Goal: Task Accomplishment & Management: Complete application form

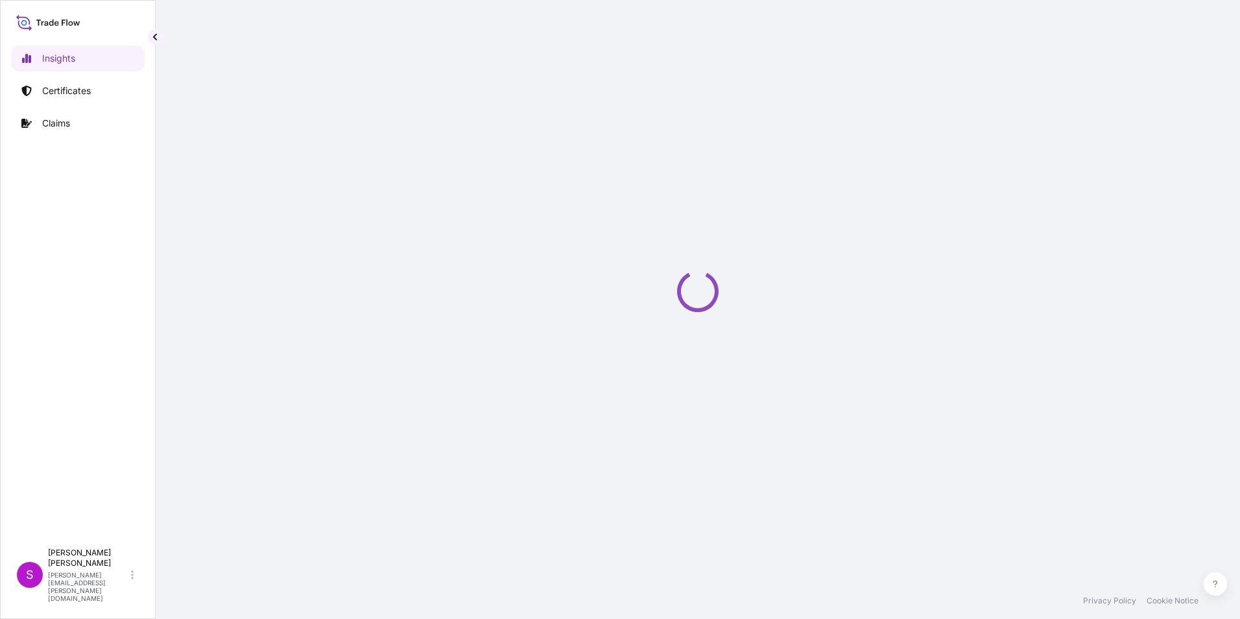
select select "2025"
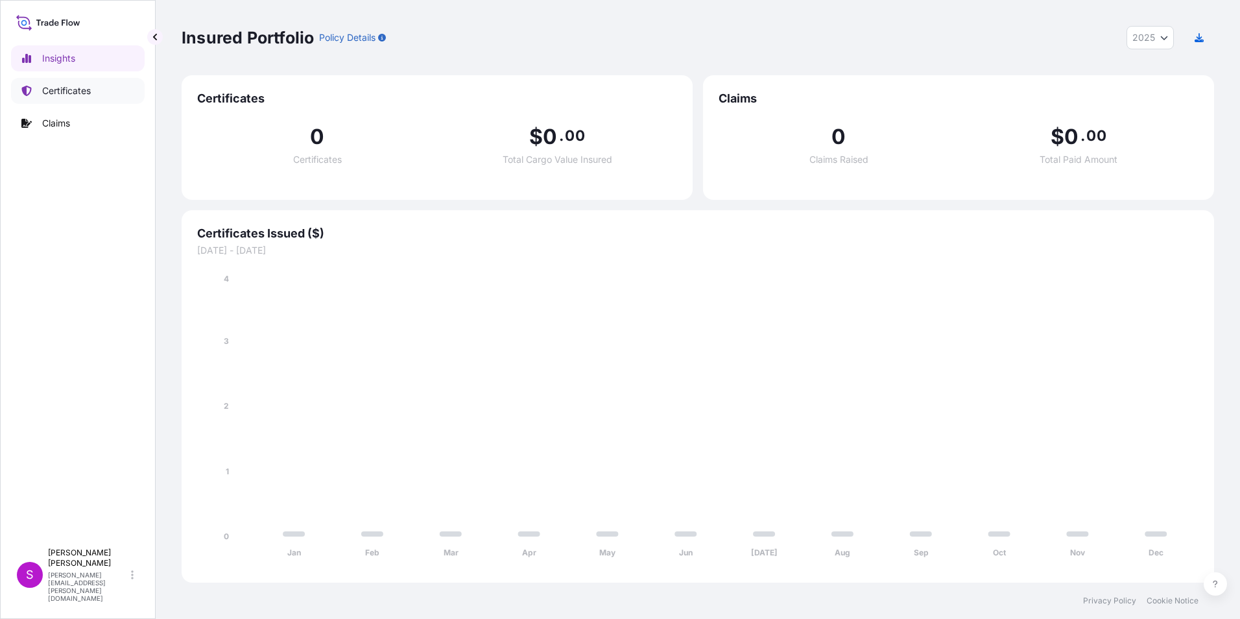
click at [64, 86] on p "Certificates" at bounding box center [66, 90] width 49 height 13
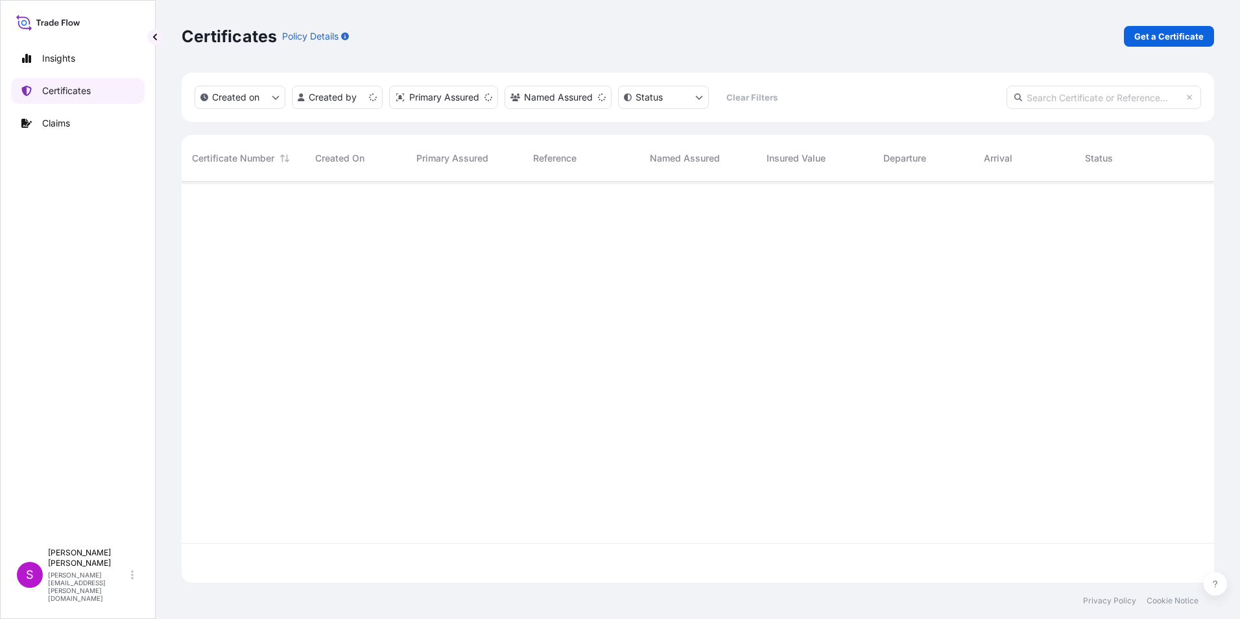
scroll to position [398, 1023]
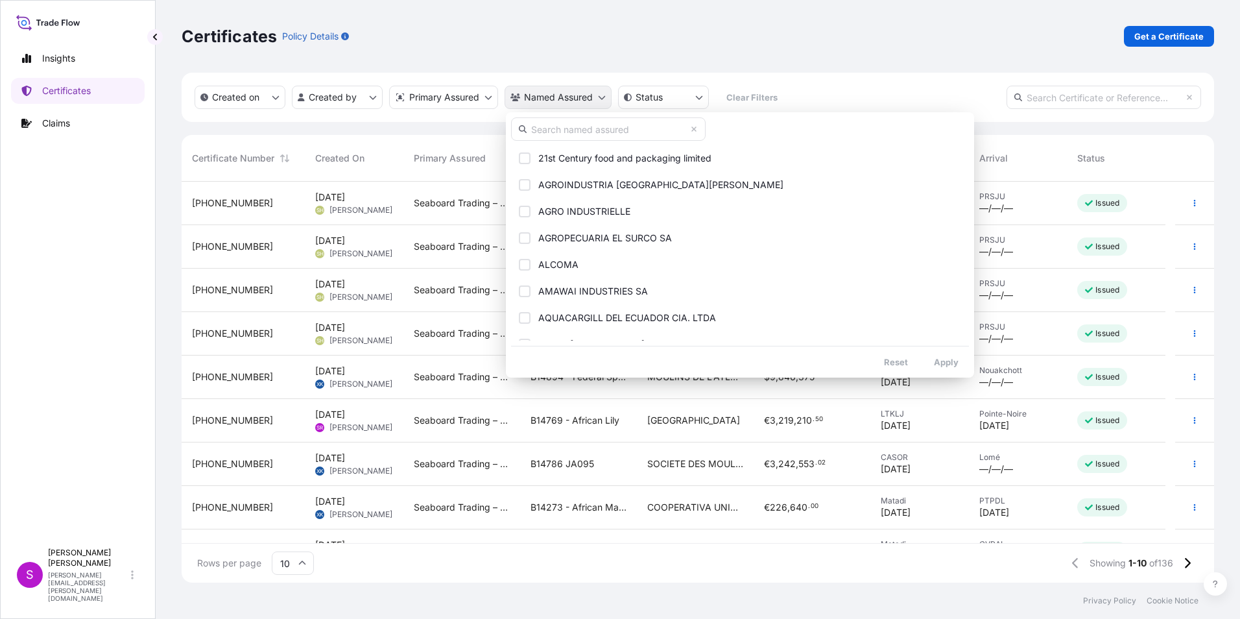
click at [570, 90] on html "Insights Certificates Claims S [PERSON_NAME] [PERSON_NAME][EMAIL_ADDRESS][PERSO…" at bounding box center [620, 309] width 1240 height 619
click at [556, 128] on input "text" at bounding box center [608, 128] width 195 height 23
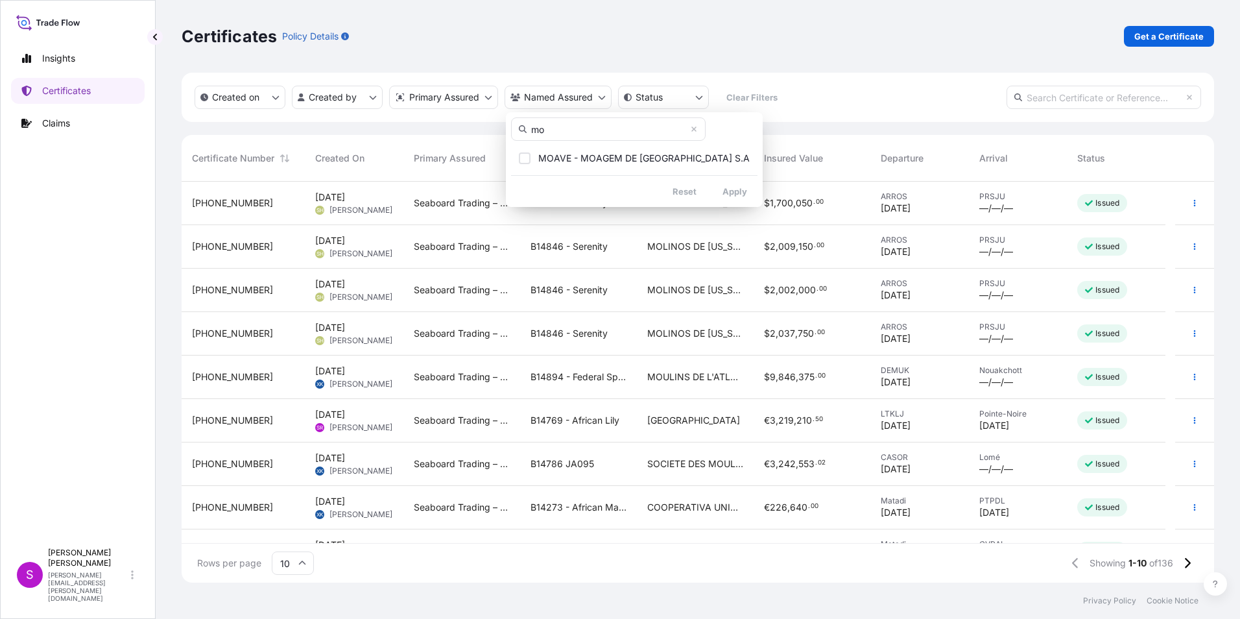
type input "m"
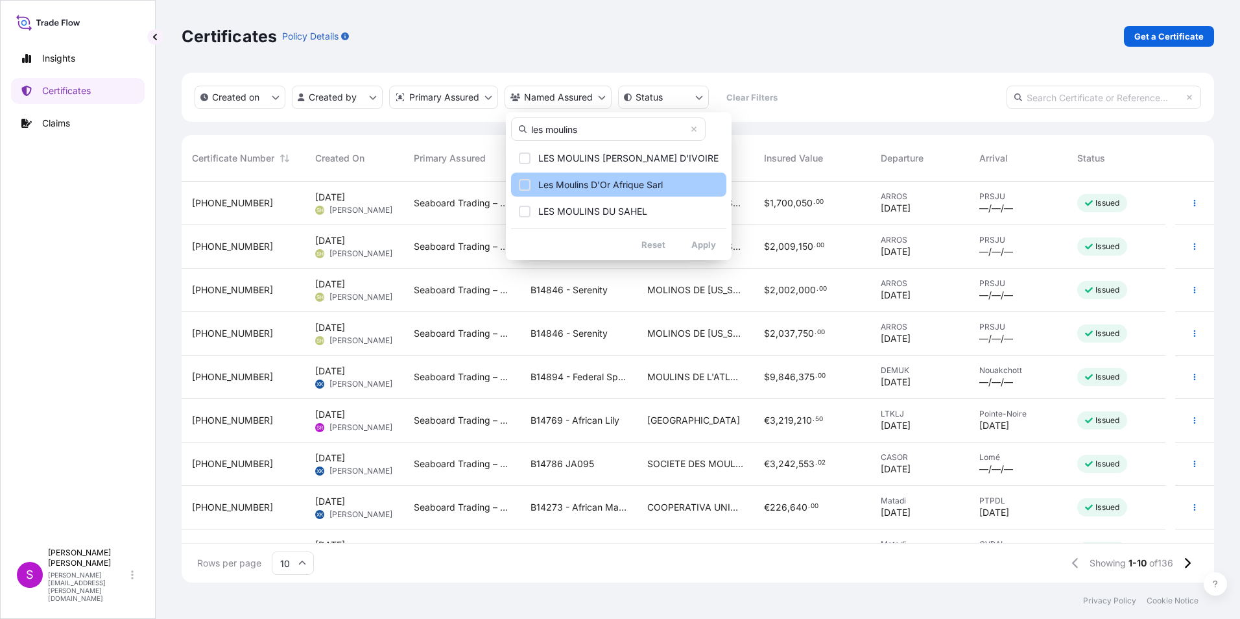
type input "les moulins"
click at [619, 187] on span "Les Moulins D'Or Afrique Sarl" at bounding box center [600, 184] width 125 height 13
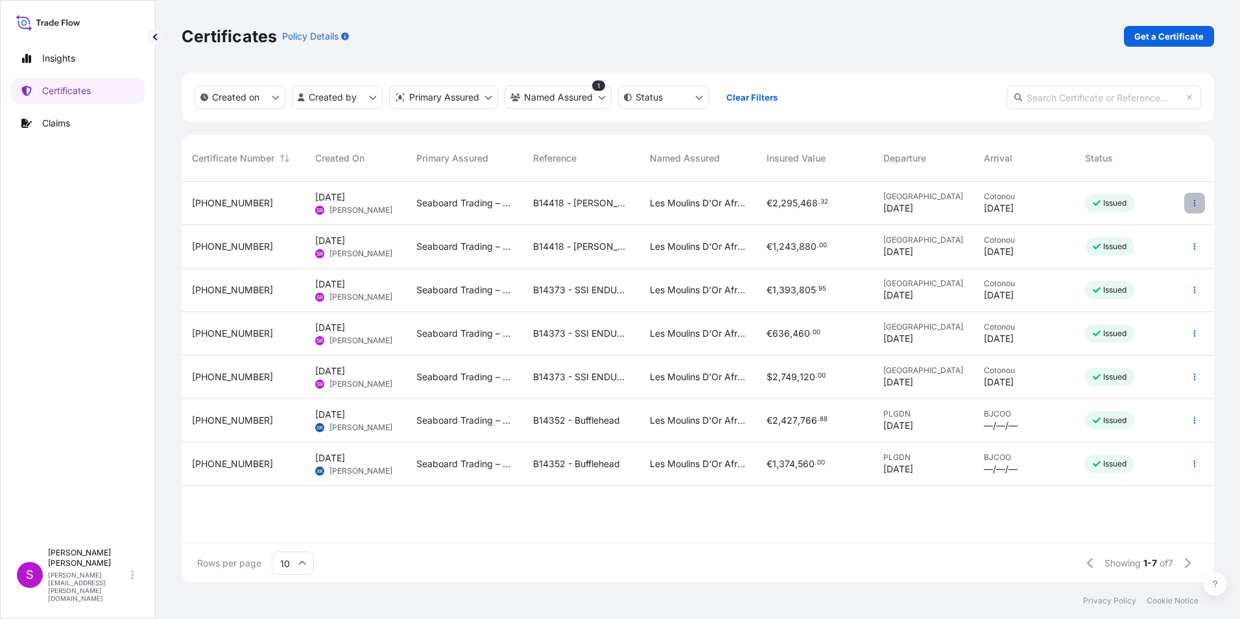
click at [1194, 195] on button "button" at bounding box center [1194, 203] width 21 height 21
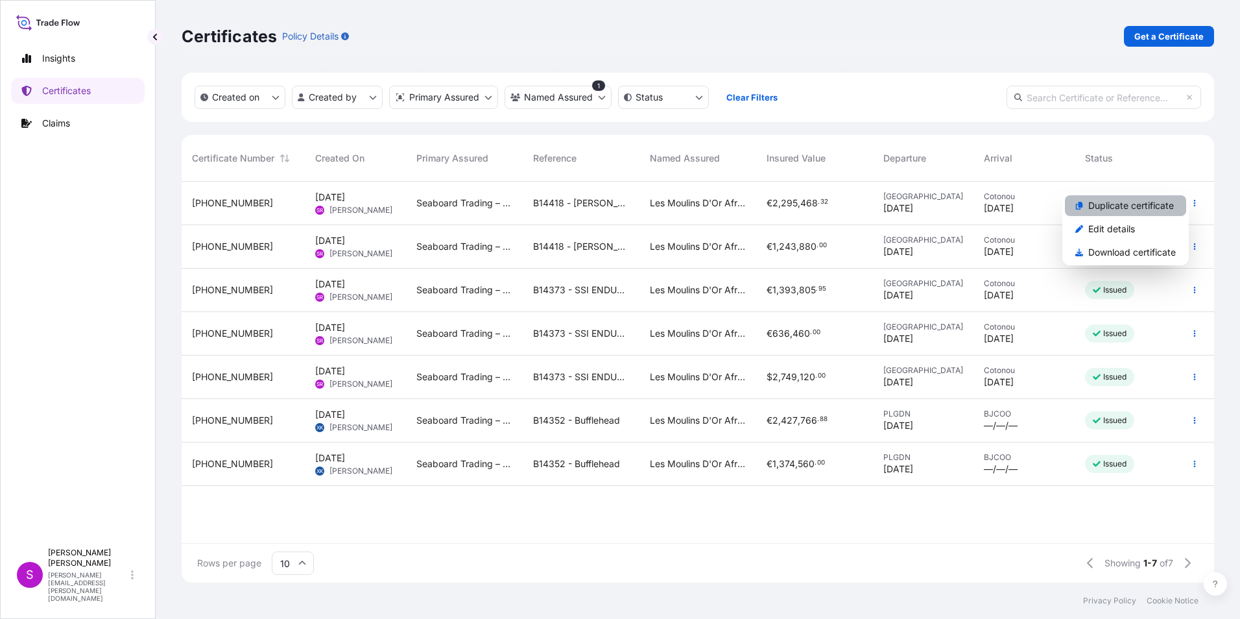
click at [1108, 199] on p "Duplicate certificate" at bounding box center [1131, 205] width 86 height 13
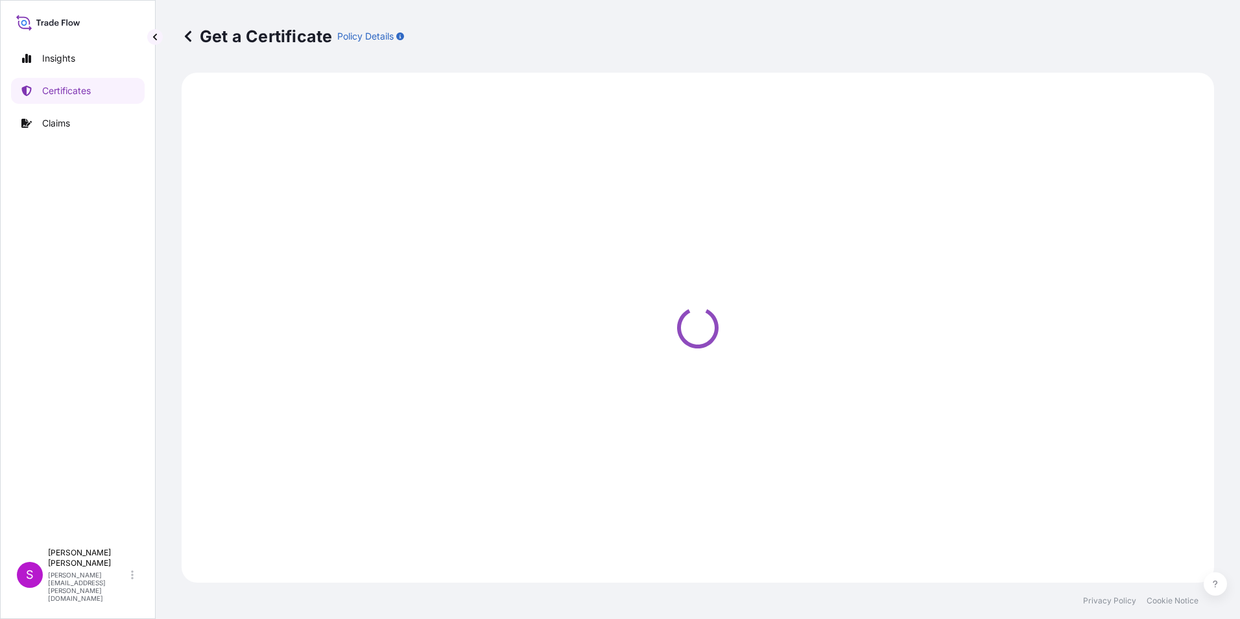
select select "Ocean Vessel"
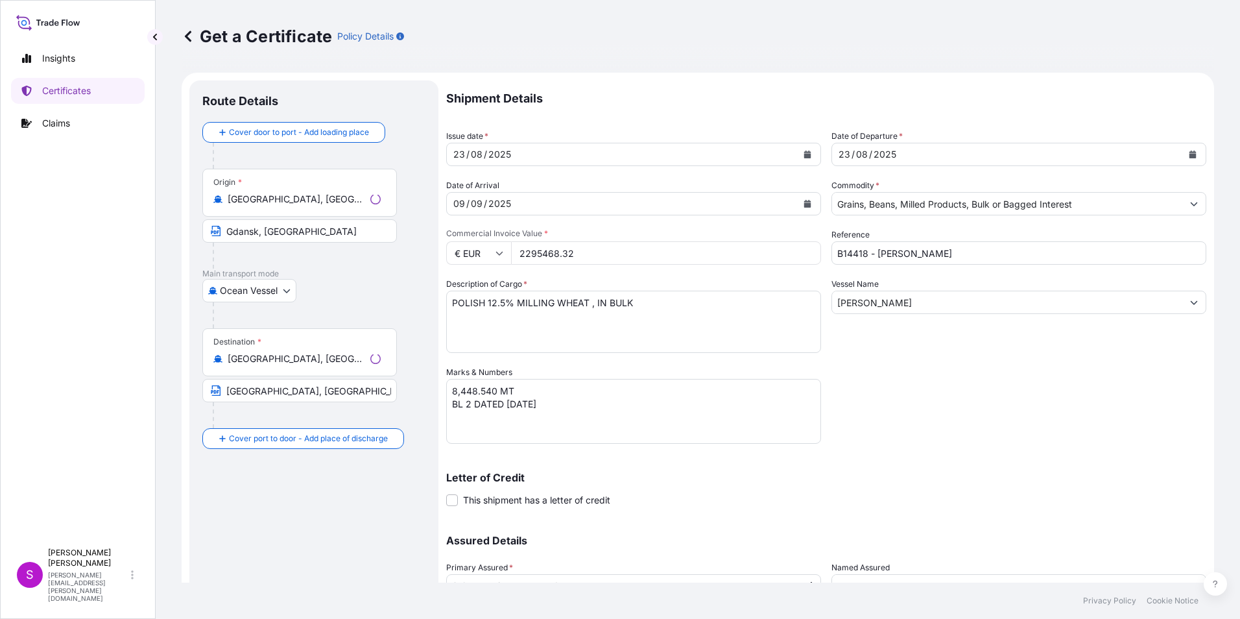
select select "31640"
click at [264, 193] on input "Gdańsk, Poland" at bounding box center [304, 199] width 153 height 13
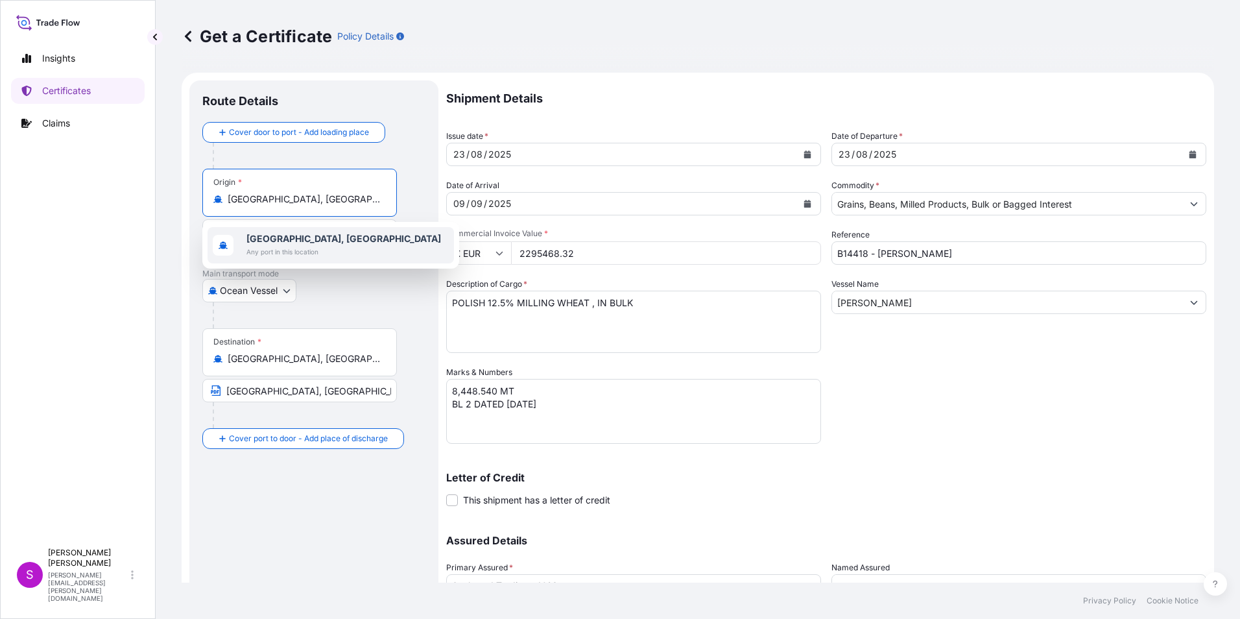
click at [259, 237] on b "Gdańsk, Poland" at bounding box center [343, 238] width 195 height 11
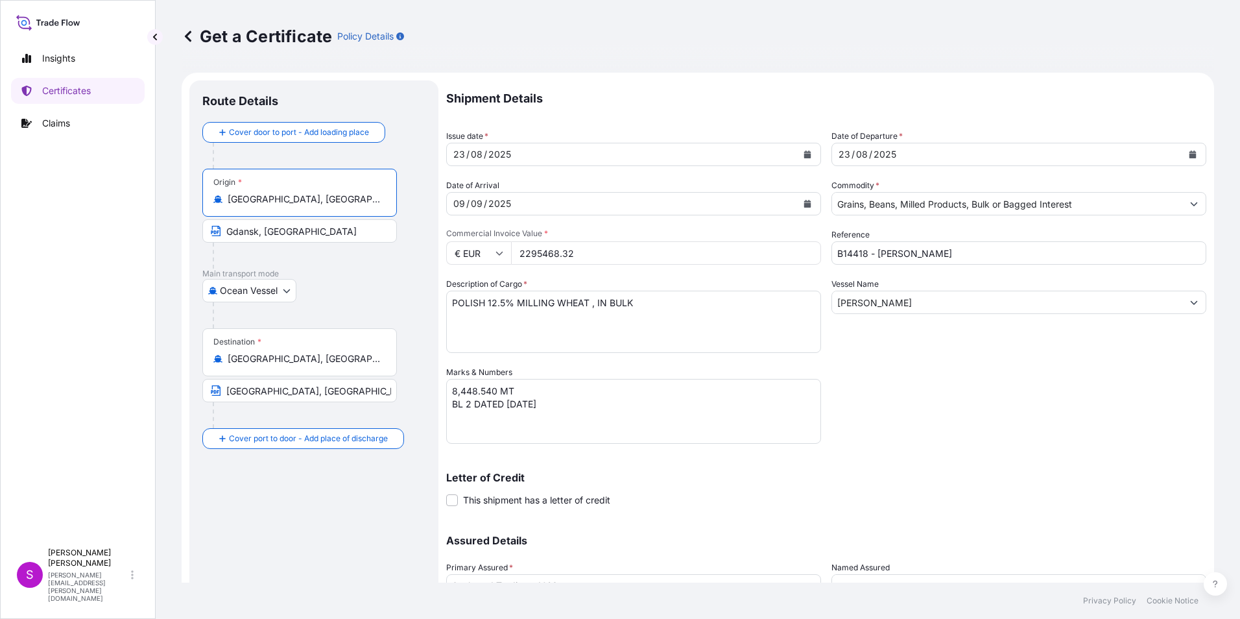
drag, startPoint x: 300, startPoint y: 202, endPoint x: 154, endPoint y: 193, distance: 145.5
click at [154, 192] on div "Insights Certificates Claims S Sandy Rundle sandy.rundle@seaboardtrade.com Get …" at bounding box center [620, 309] width 1240 height 619
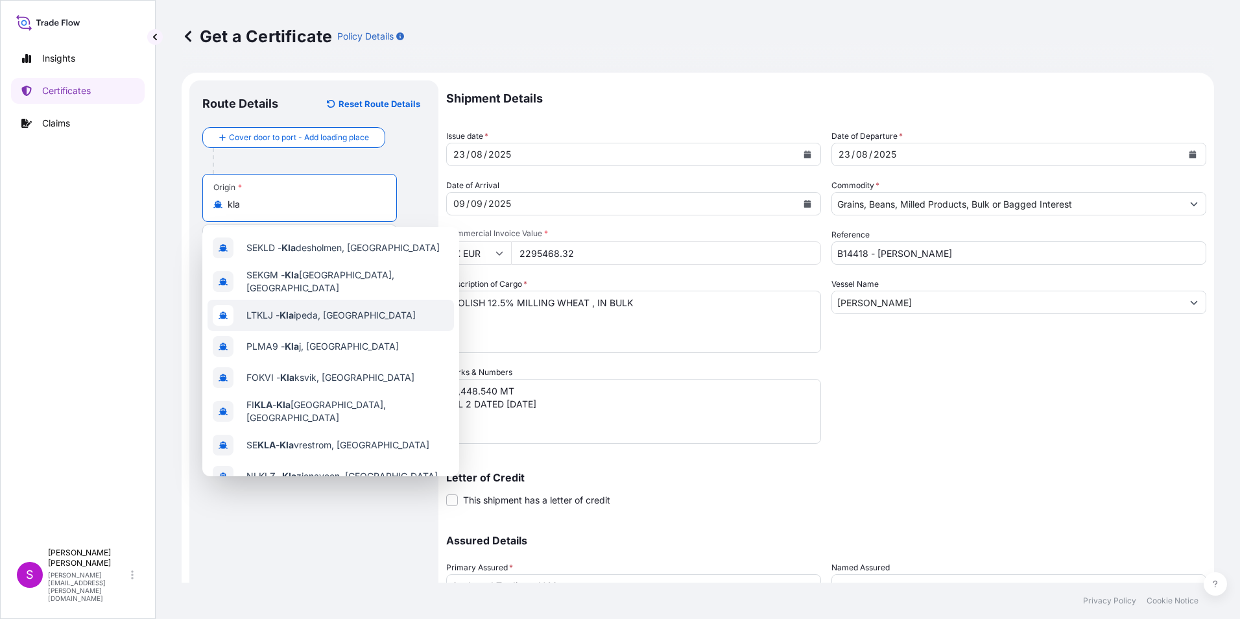
click at [314, 310] on span "LTKLJ - Kla ipeda, Lithuania" at bounding box center [330, 315] width 169 height 13
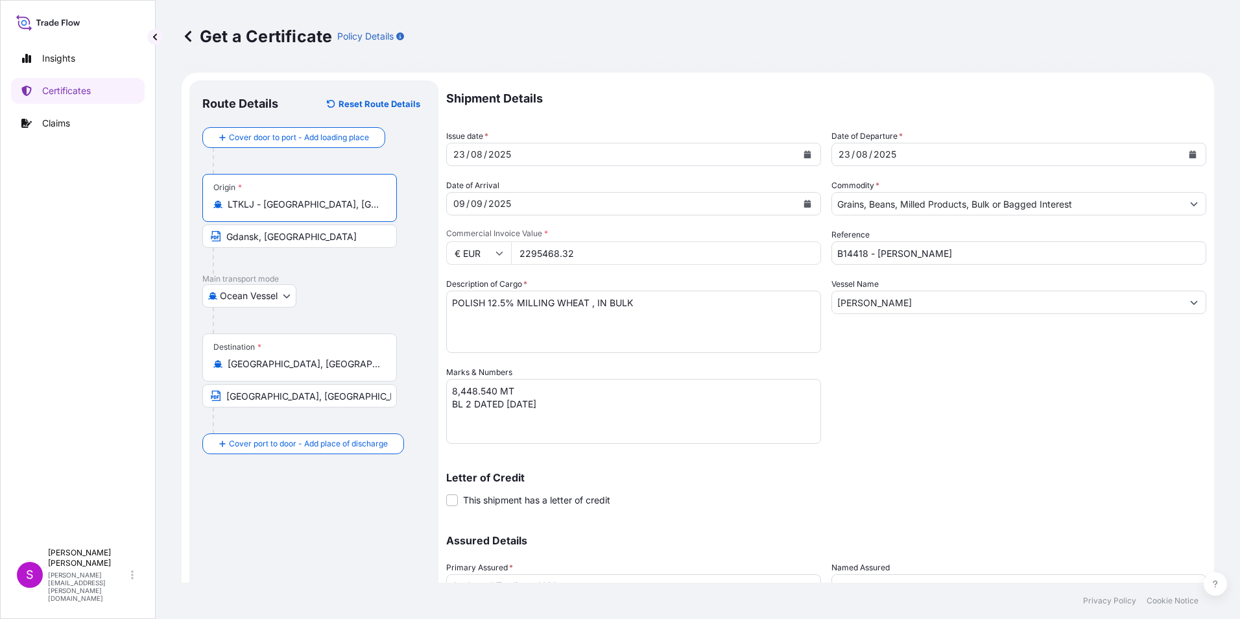
type input "LTKLJ - Klaipeda, Lithuania"
click at [309, 233] on input "Gdansk, Poland" at bounding box center [299, 235] width 195 height 23
click at [314, 269] on div at bounding box center [305, 261] width 184 height 26
drag, startPoint x: 292, startPoint y: 227, endPoint x: 154, endPoint y: 219, distance: 138.3
click at [172, 219] on div "Get a Certificate Policy Details Route Details Reset Route Details Cover door t…" at bounding box center [698, 291] width 1084 height 582
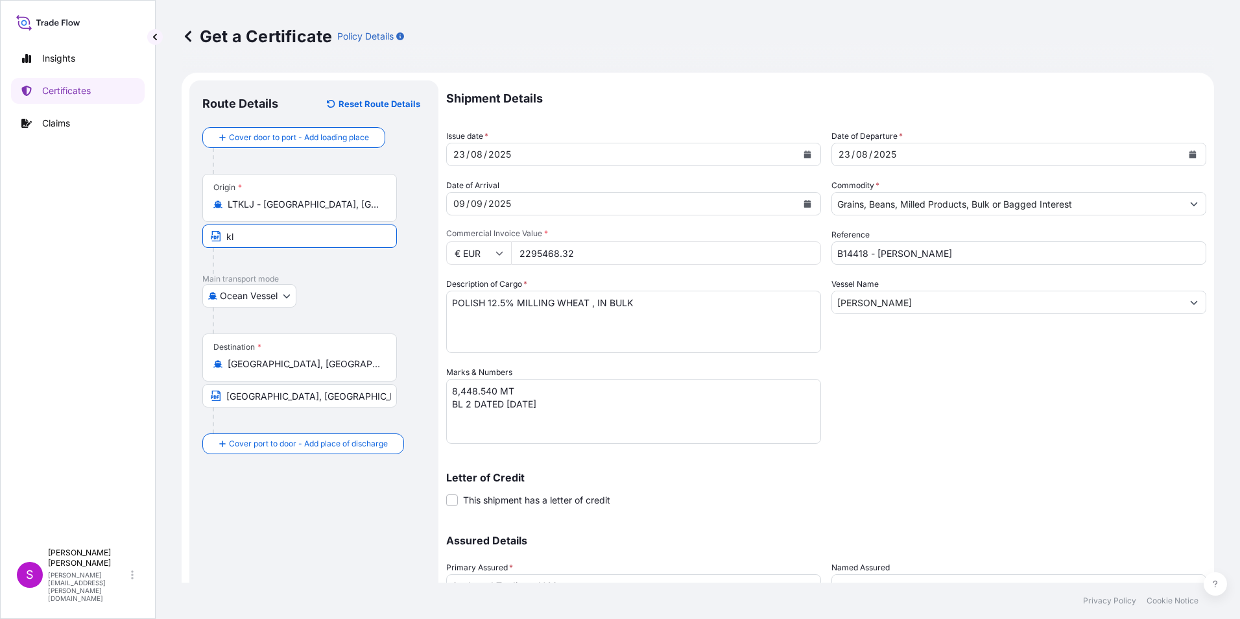
type input "Klaipeda, Lithuania"
click at [455, 152] on div "23" at bounding box center [459, 155] width 14 height 16
click at [460, 152] on div "23" at bounding box center [459, 155] width 14 height 16
click at [807, 148] on button "Calendar" at bounding box center [807, 154] width 21 height 21
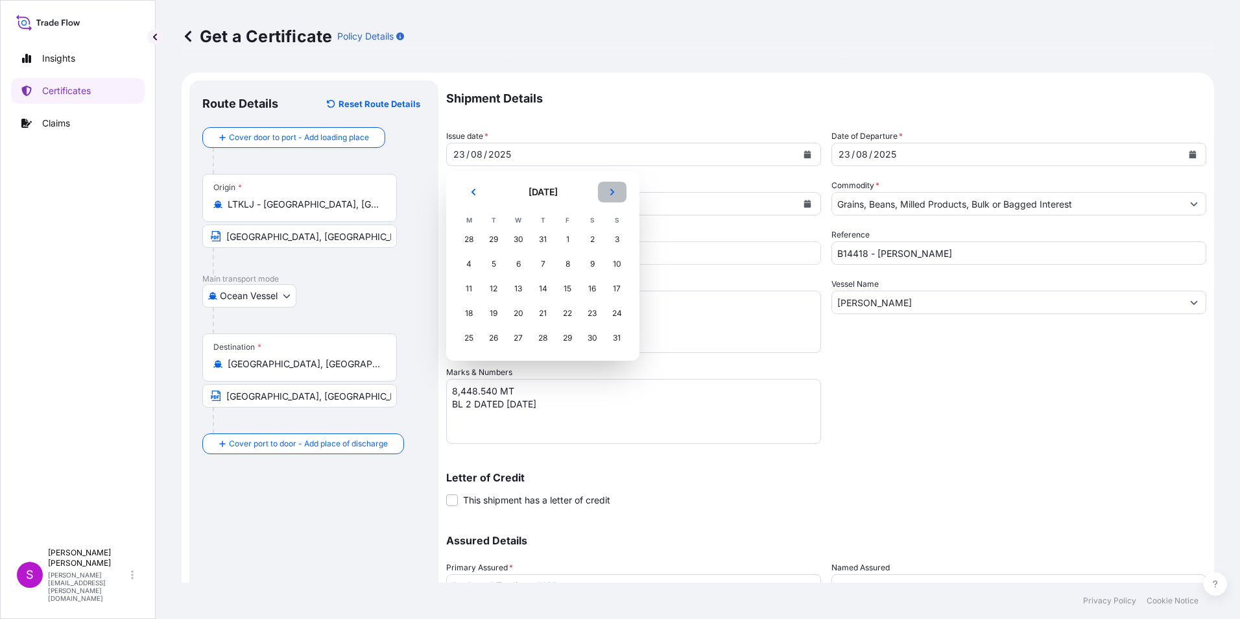
click at [611, 188] on icon "Next" at bounding box center [612, 192] width 8 height 8
click at [472, 335] on div "29" at bounding box center [468, 337] width 23 height 23
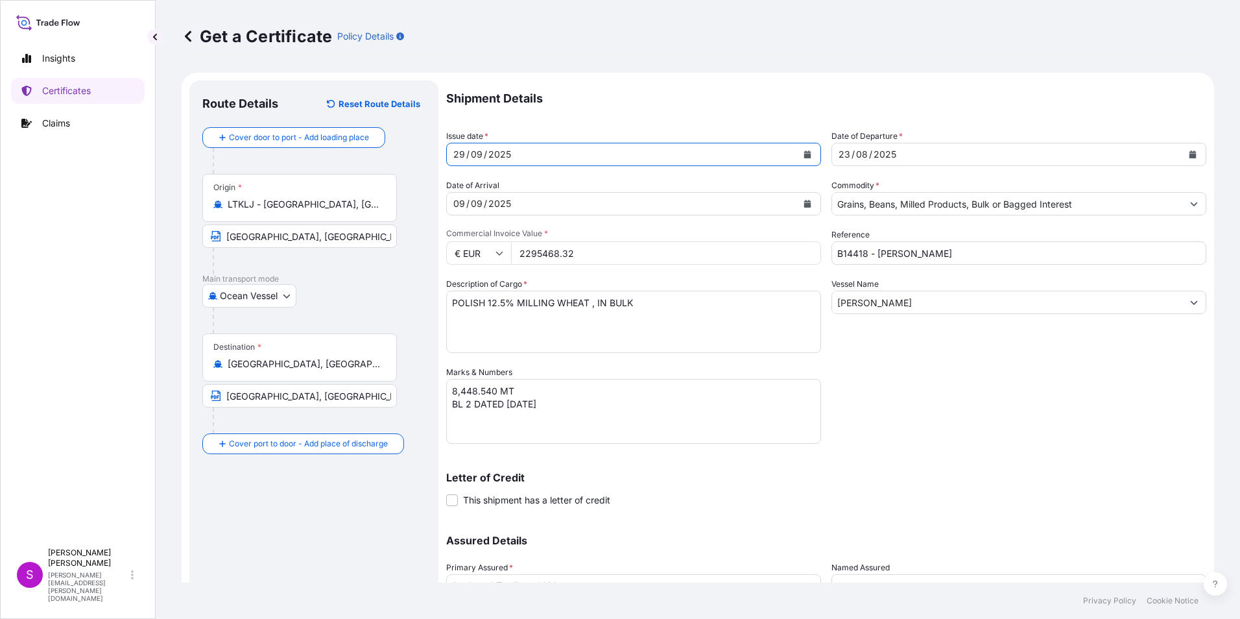
click at [1189, 154] on icon "Calendar" at bounding box center [1192, 154] width 7 height 8
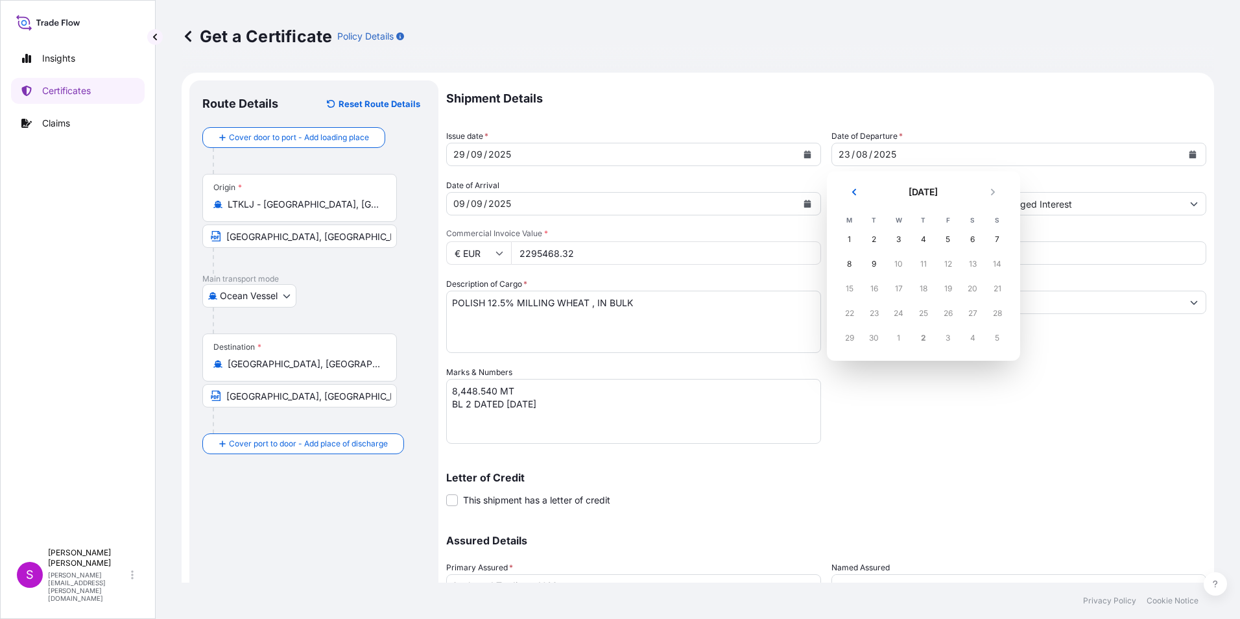
click at [851, 337] on div "29" at bounding box center [849, 337] width 23 height 23
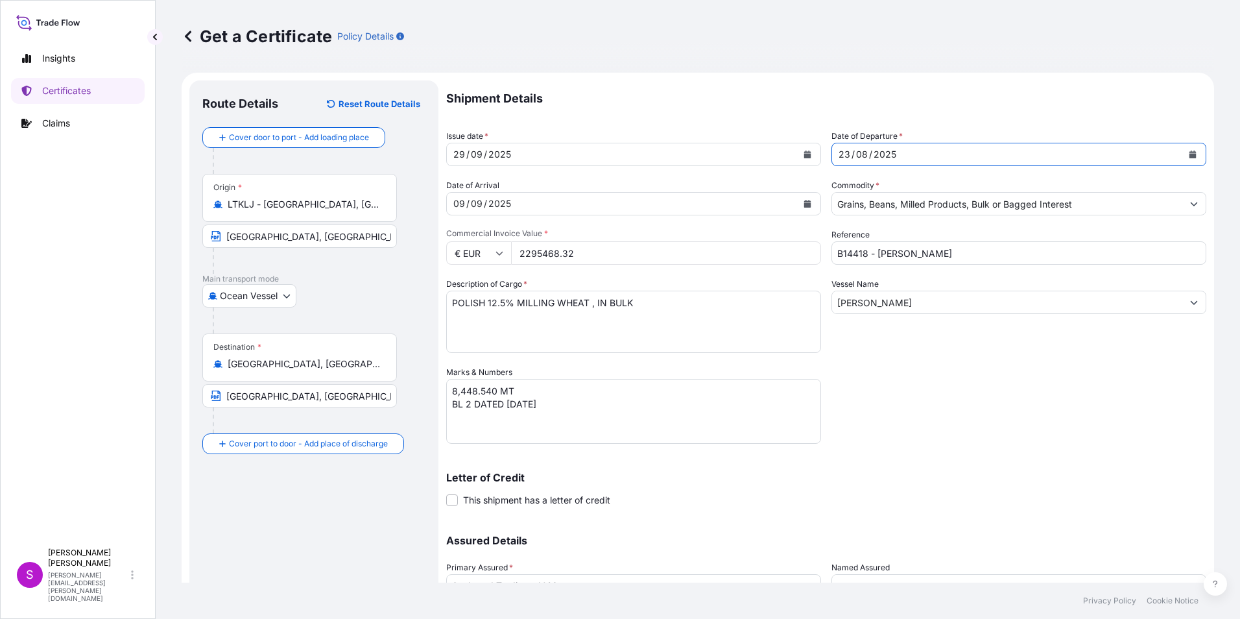
click at [538, 200] on div "09 / 09 / 2025" at bounding box center [622, 203] width 350 height 23
click at [804, 204] on icon "Calendar" at bounding box center [807, 204] width 7 height 8
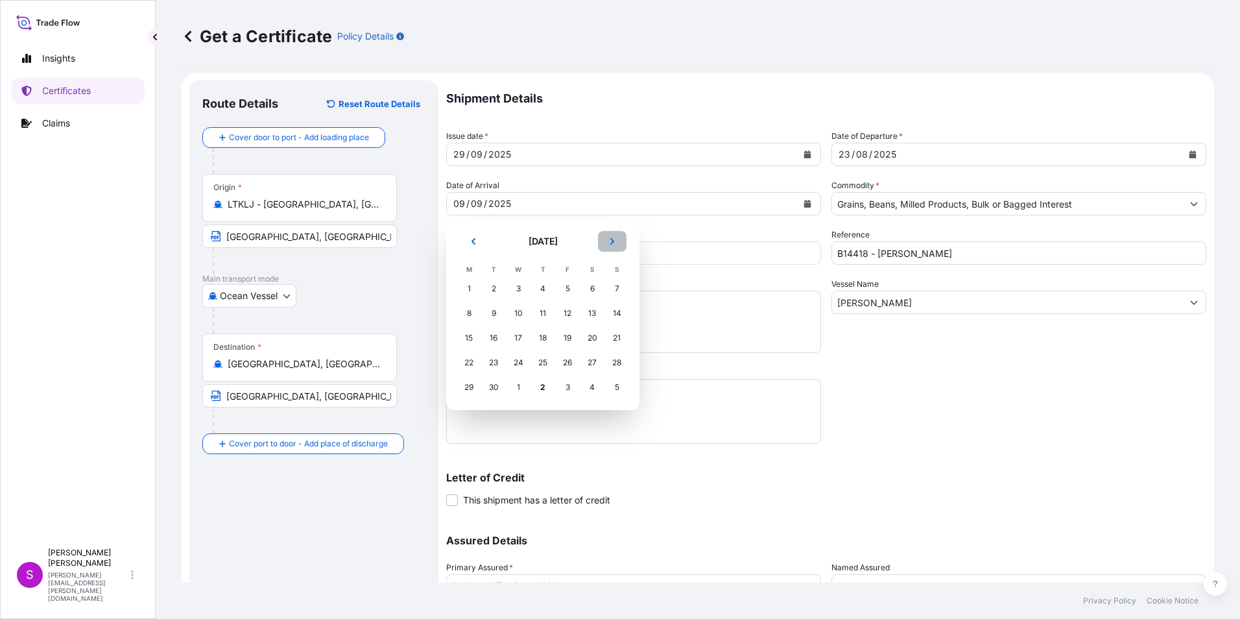
click at [612, 236] on button "Next" at bounding box center [612, 241] width 29 height 21
click at [488, 360] on div "21" at bounding box center [493, 362] width 23 height 23
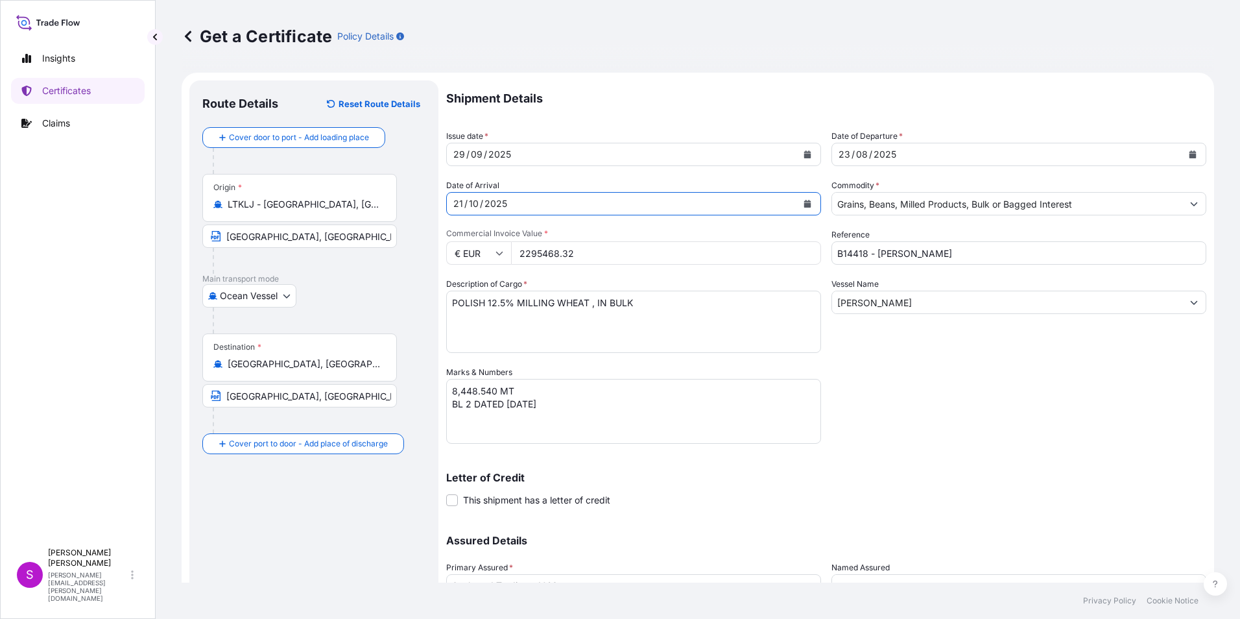
click at [1189, 153] on icon "Calendar" at bounding box center [1193, 154] width 8 height 8
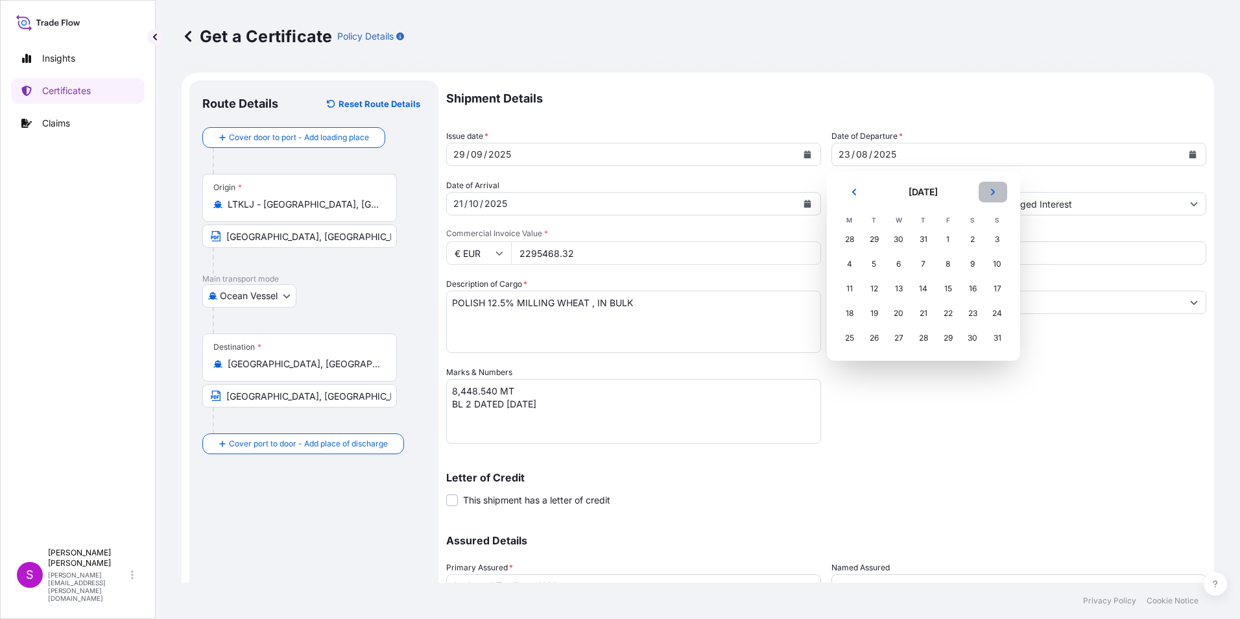
click at [988, 186] on button "Next" at bounding box center [993, 192] width 29 height 21
click at [848, 332] on div "29" at bounding box center [849, 337] width 23 height 23
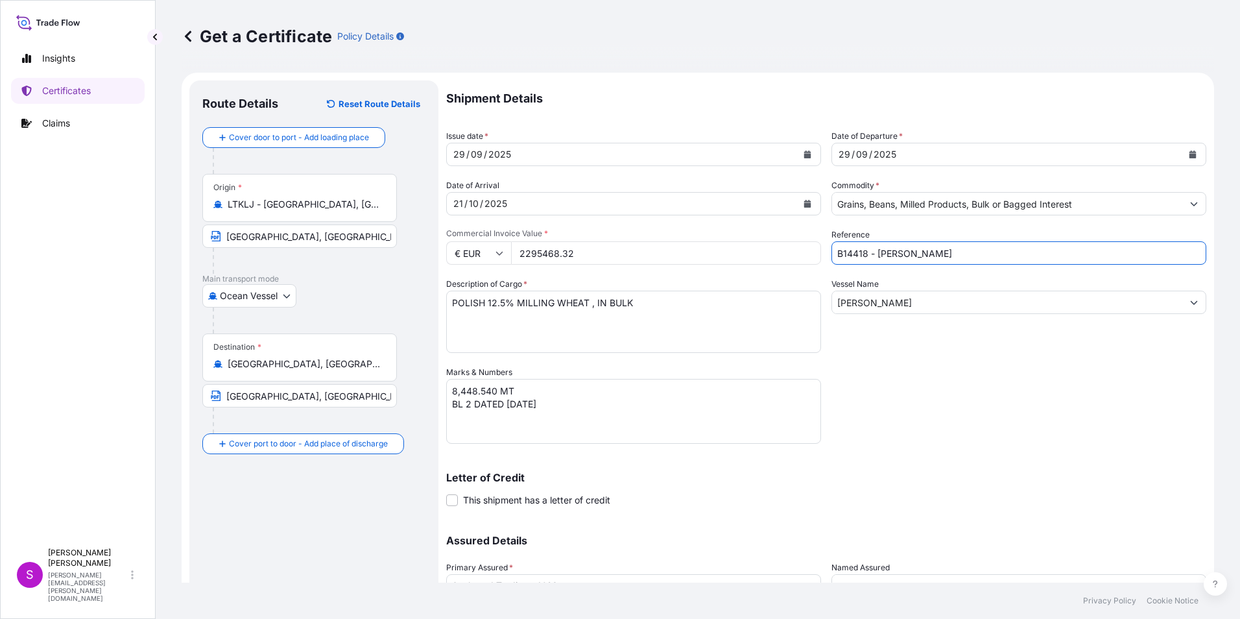
drag, startPoint x: 923, startPoint y: 250, endPoint x: 803, endPoint y: 251, distance: 120.6
click at [803, 251] on div "Shipment Details Issue date * 29 / 09 / 2025 Date of Departure * 29 / 09 / 2025…" at bounding box center [826, 364] width 760 height 569
type input "b"
drag, startPoint x: 921, startPoint y: 368, endPoint x: 941, endPoint y: 365, distance: 19.7
click at [922, 369] on div "Shipment Details Issue date * 29 / 09 / 2025 Date of Departure * 29 / 09 / 2025…" at bounding box center [826, 364] width 760 height 569
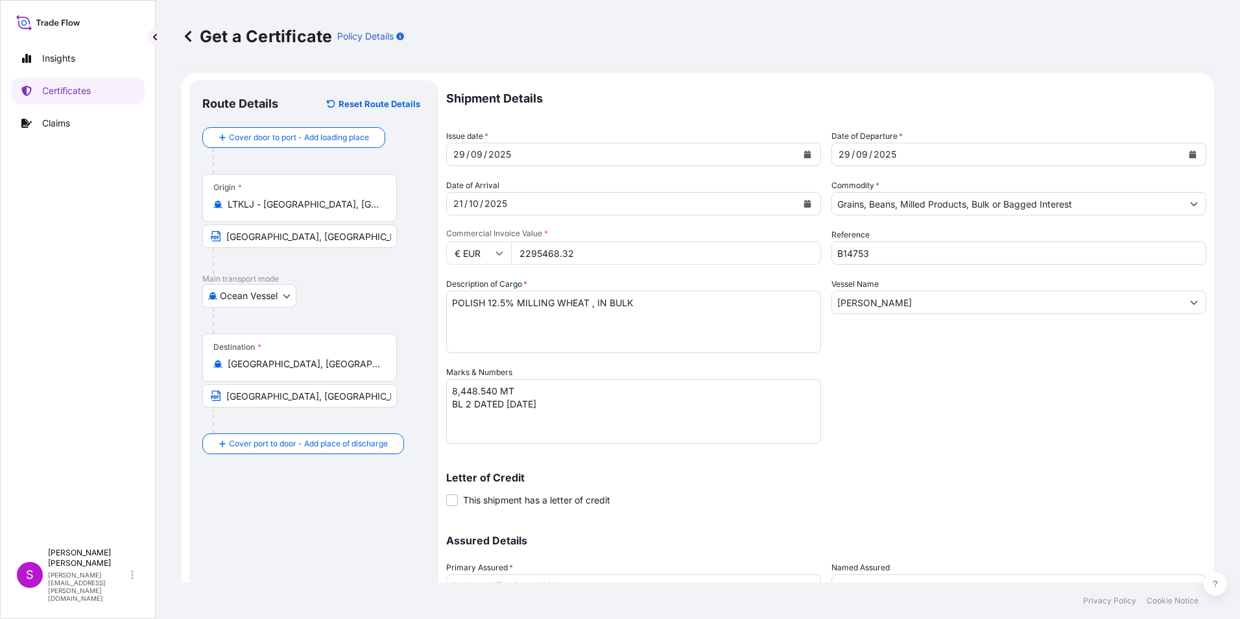
click at [895, 250] on input "B14753" at bounding box center [1018, 252] width 375 height 23
drag, startPoint x: 942, startPoint y: 256, endPoint x: 876, endPoint y: 251, distance: 65.7
click at [876, 251] on input "B14753 - AGHIA MARINA" at bounding box center [1018, 252] width 375 height 23
type input "B14753 - AGHIA MARINA"
drag, startPoint x: 906, startPoint y: 303, endPoint x: 807, endPoint y: 299, distance: 98.7
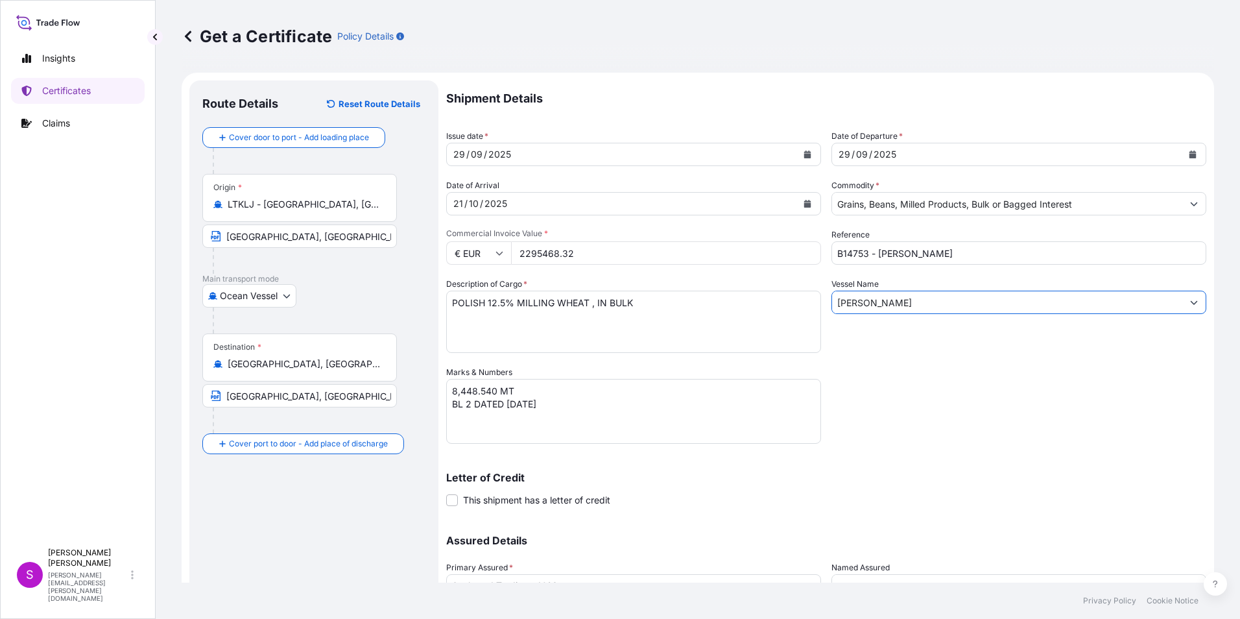
click at [804, 297] on div "Shipment Details Issue date * 29 / 09 / 2025 Date of Departure * 29 / 09 / 2025…" at bounding box center [826, 364] width 760 height 569
paste input "AGHIA MARINA"
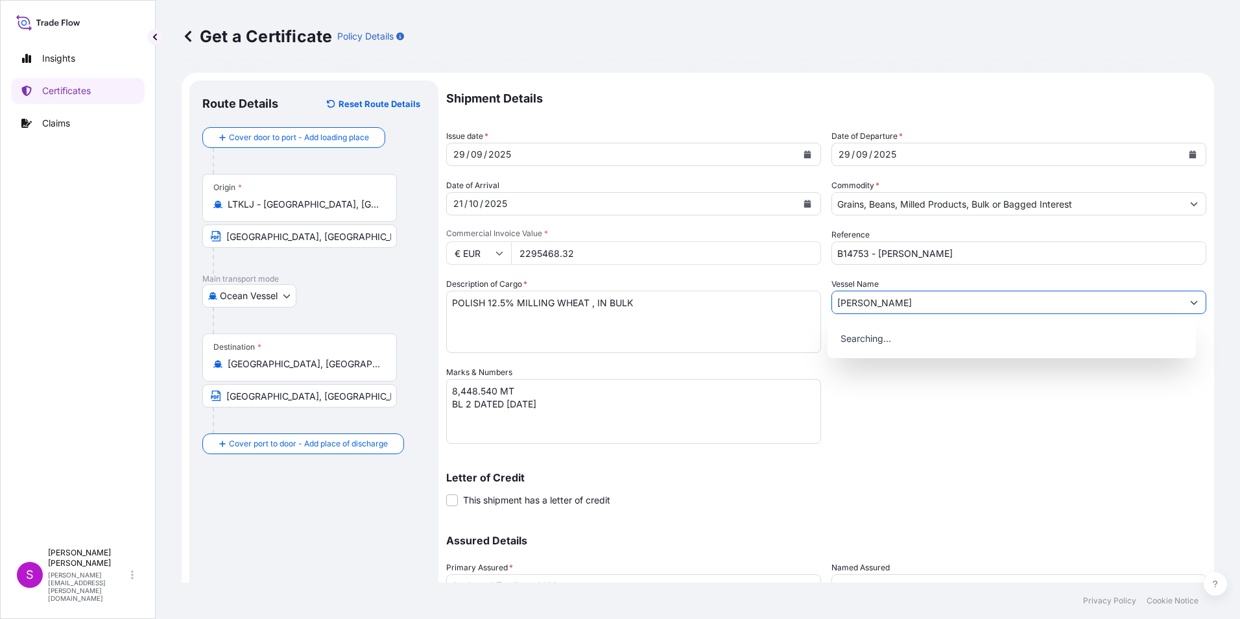
type input "AGHIA MARINA"
click at [875, 353] on div "Searching..." at bounding box center [1011, 338] width 369 height 39
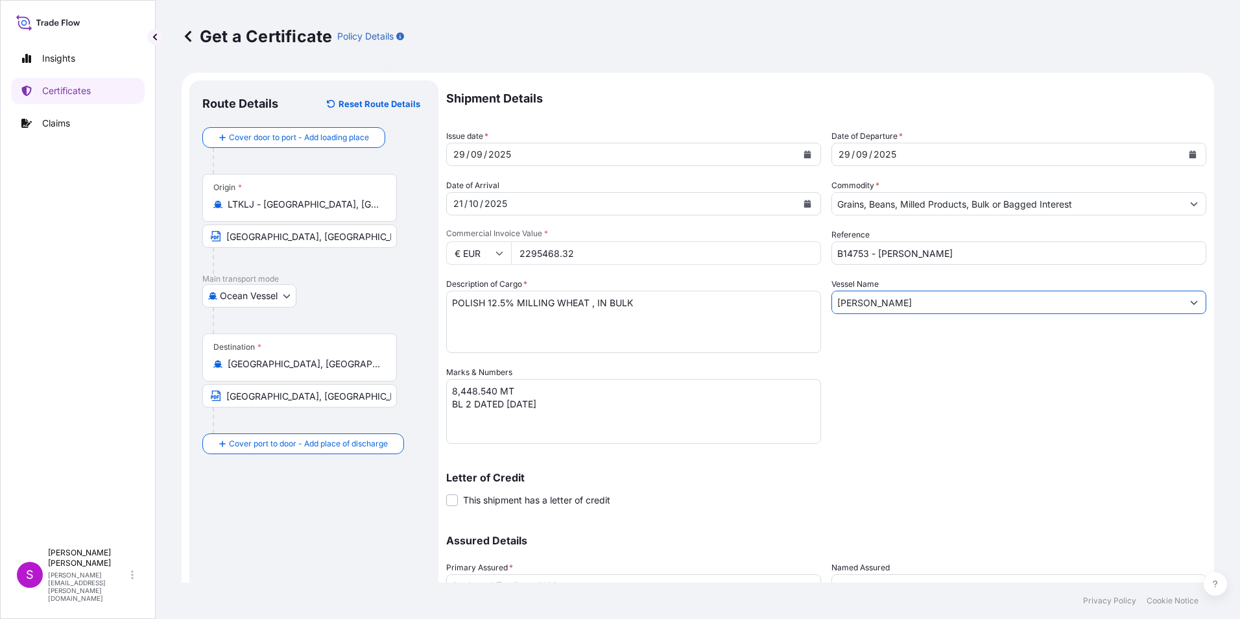
click at [985, 307] on input "AGHIA MARINA" at bounding box center [1007, 302] width 350 height 23
drag, startPoint x: 582, startPoint y: 253, endPoint x: 484, endPoint y: 255, distance: 98.6
click at [443, 250] on form "Route Details Reset Route Details Cover door to port - Add loading place Place …" at bounding box center [698, 383] width 1032 height 621
type input "2323200.00"
click at [1041, 403] on div "Shipment Details Issue date * 29 / 09 / 2025 Date of Departure * 29 / 09 / 2025…" at bounding box center [826, 364] width 760 height 569
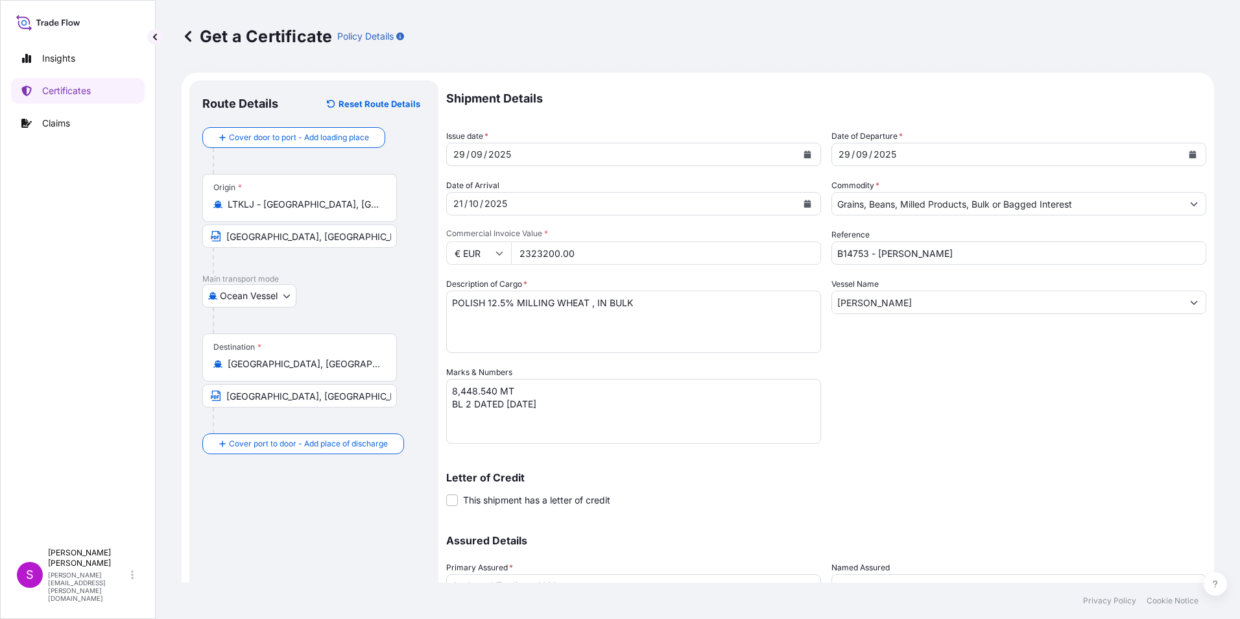
click at [448, 300] on textarea "POLISH 12.5% MILLING WHEAT , IN BULK" at bounding box center [633, 322] width 375 height 62
type textarea "LITHUANIAN 12.5% MILLING WHEAT , IN BULK"
click at [453, 392] on textarea "8,448.540 MT BL 2 DATED 23 AUGUST 2025" at bounding box center [633, 411] width 375 height 65
click at [470, 406] on textarea "8,448.540 MT BL 2 DATED 23 AUGUST 2025" at bounding box center [633, 411] width 375 height 65
click at [508, 401] on textarea "8,448.540 MT BL 2 DATED 23 AUGUST 2025" at bounding box center [633, 411] width 375 height 65
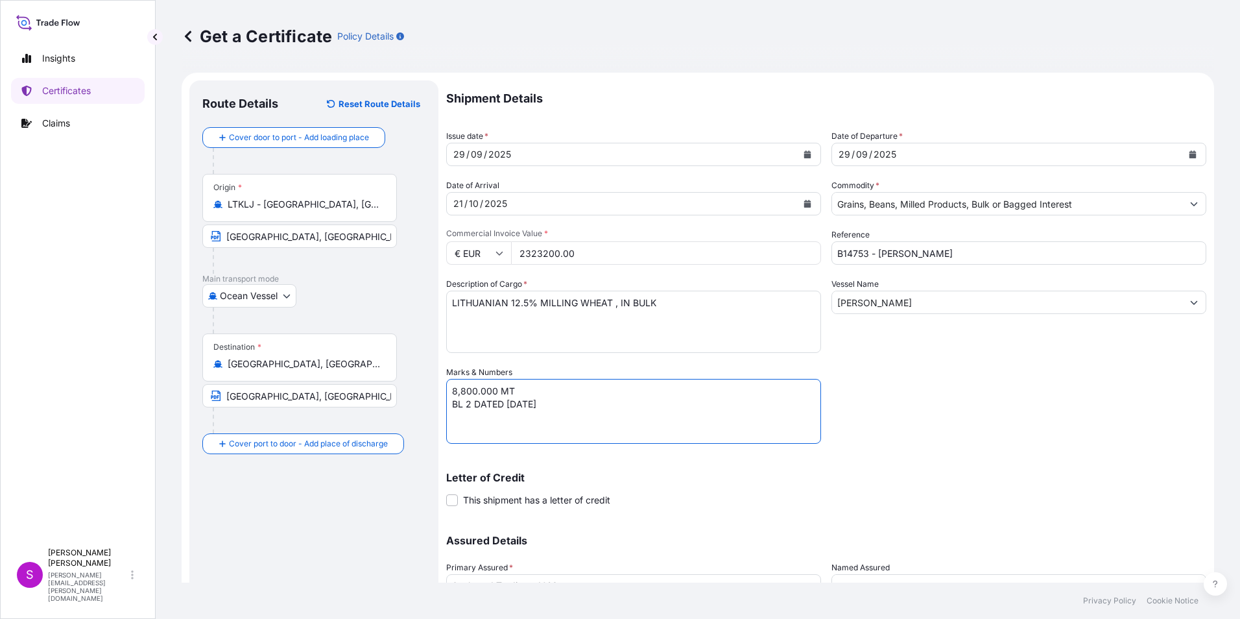
type textarea "8,800.000 MT BL 2 DATED 29 SEPTEMBER 2025"
click at [674, 451] on div "Shipment Details Issue date * 29 / 09 / 2025 Date of Departure * 29 / 09 / 2025…" at bounding box center [826, 364] width 760 height 569
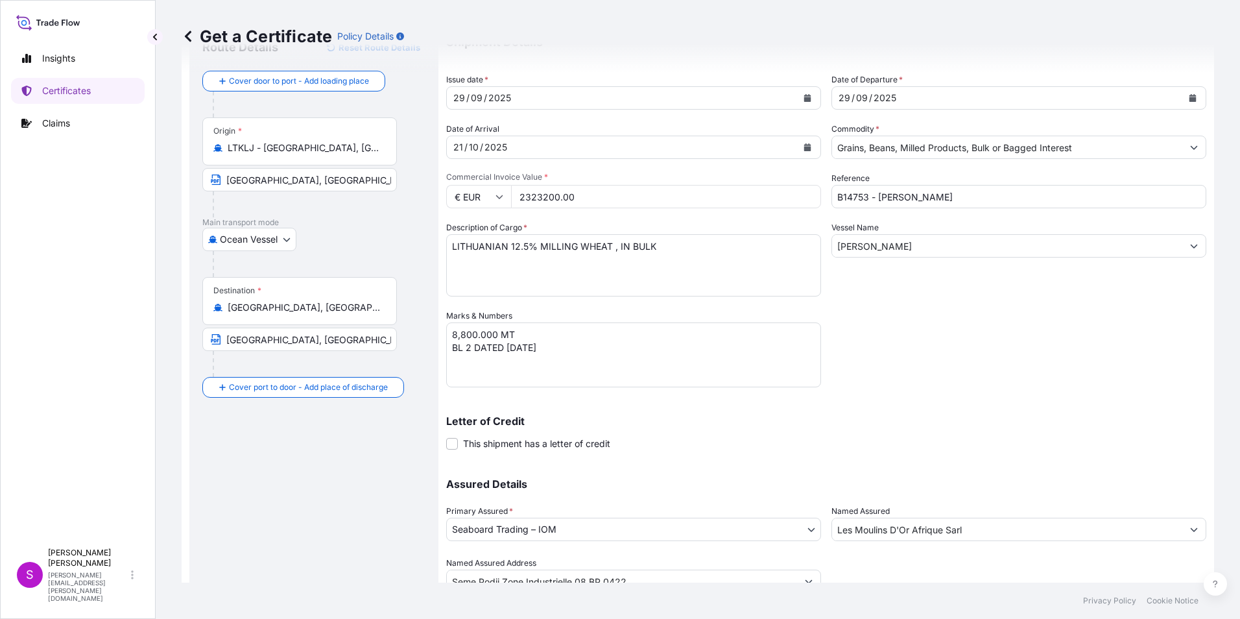
scroll to position [111, 0]
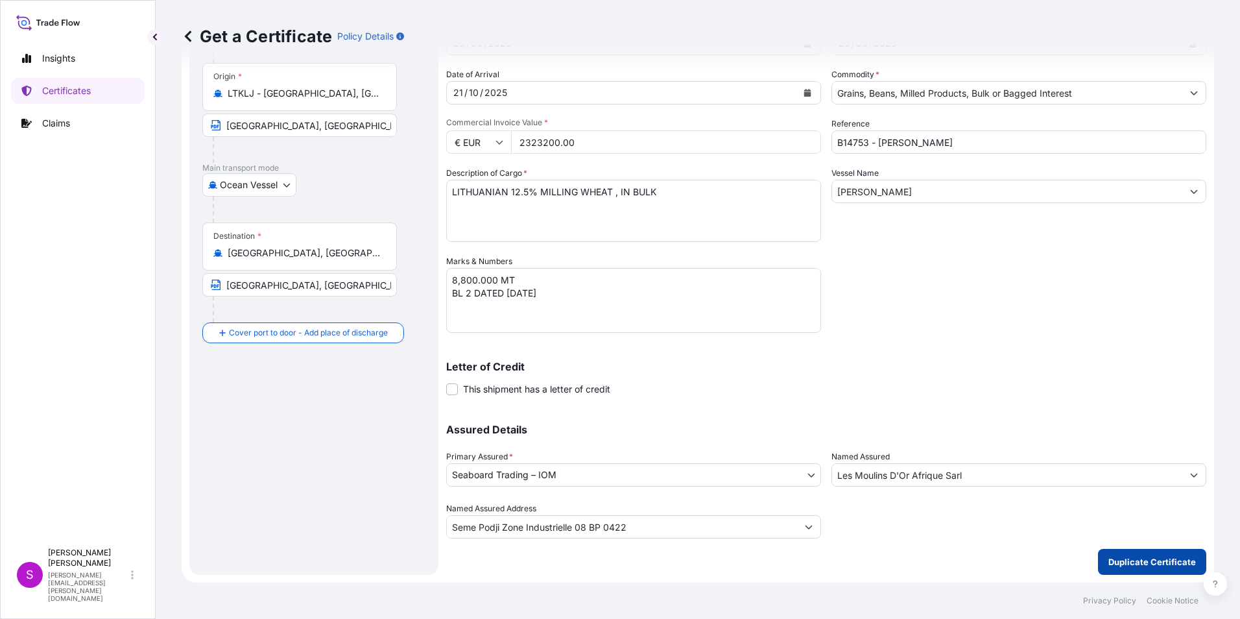
click at [1127, 562] on p "Duplicate Certificate" at bounding box center [1152, 561] width 88 height 13
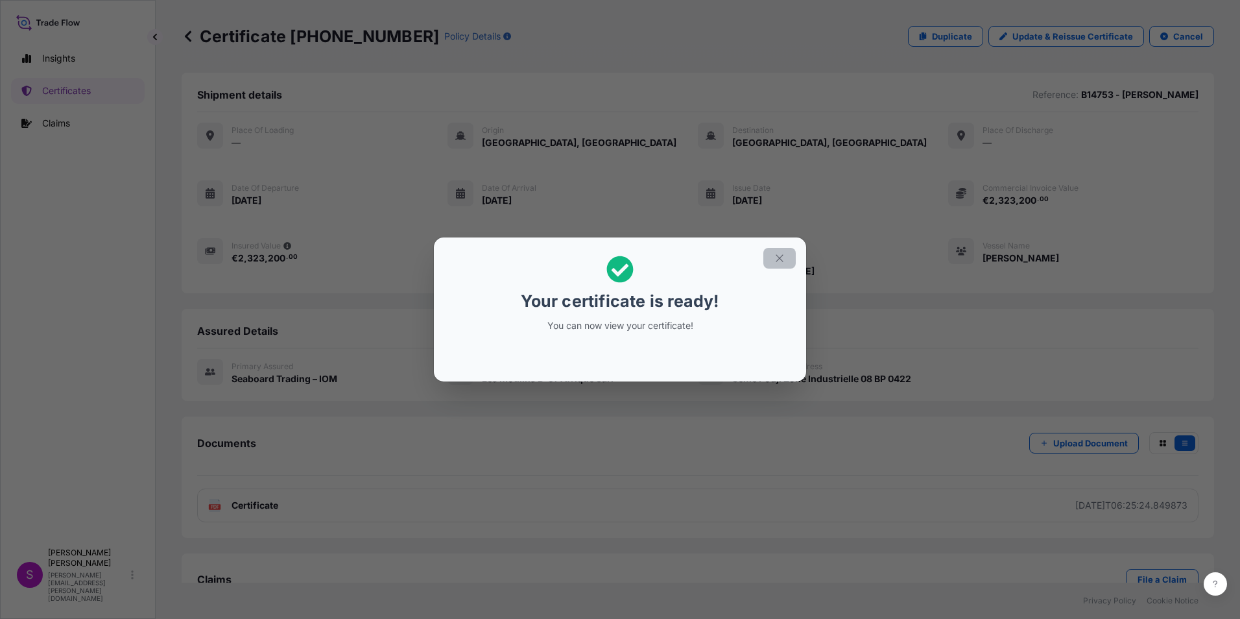
click at [771, 257] on button "button" at bounding box center [779, 258] width 32 height 21
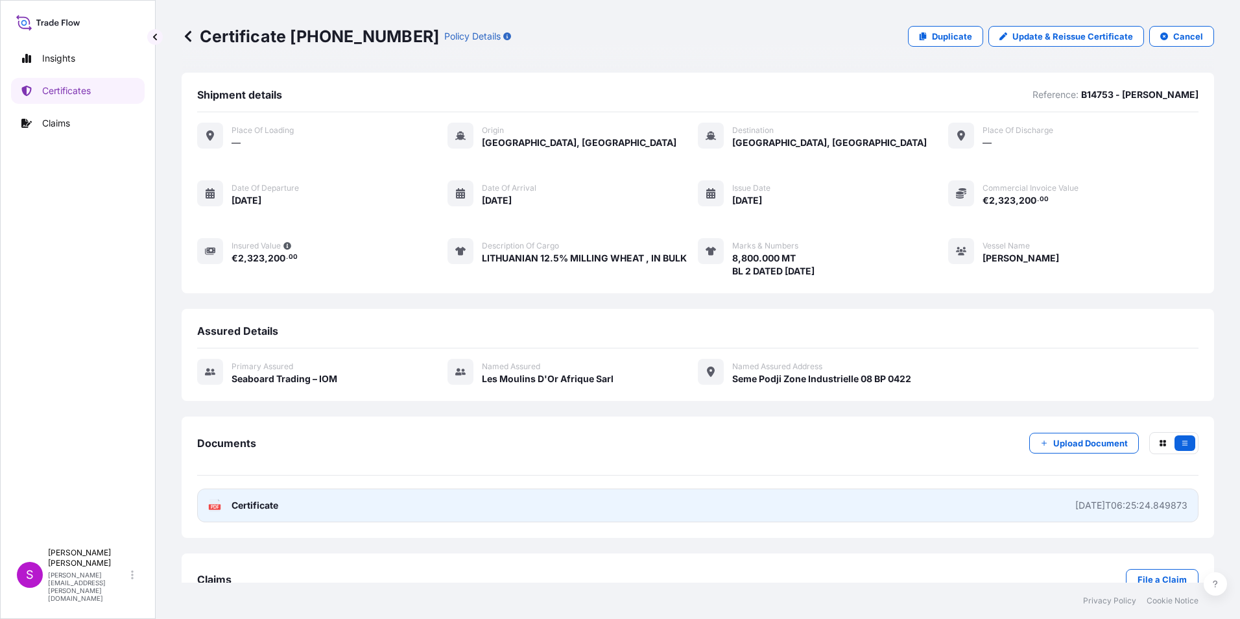
click at [374, 506] on link "PDF Certificate 2025-10-02T06:25:24.849873" at bounding box center [697, 505] width 1001 height 34
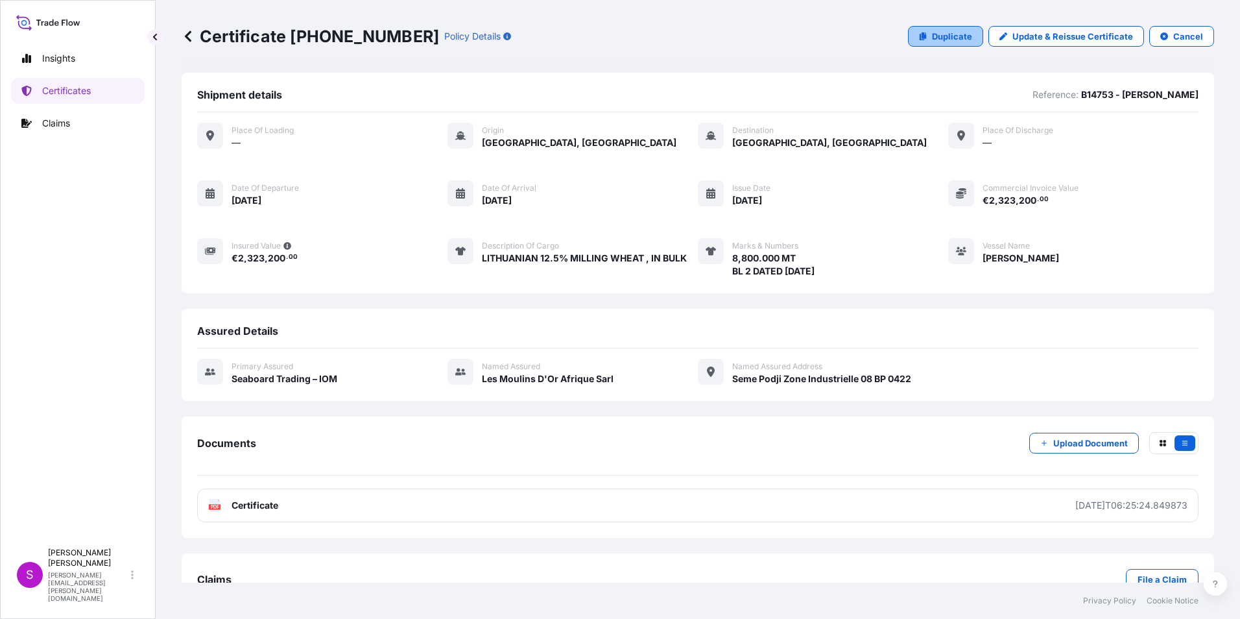
click at [943, 32] on p "Duplicate" at bounding box center [952, 36] width 40 height 13
select select "Ocean Vessel"
select select "31640"
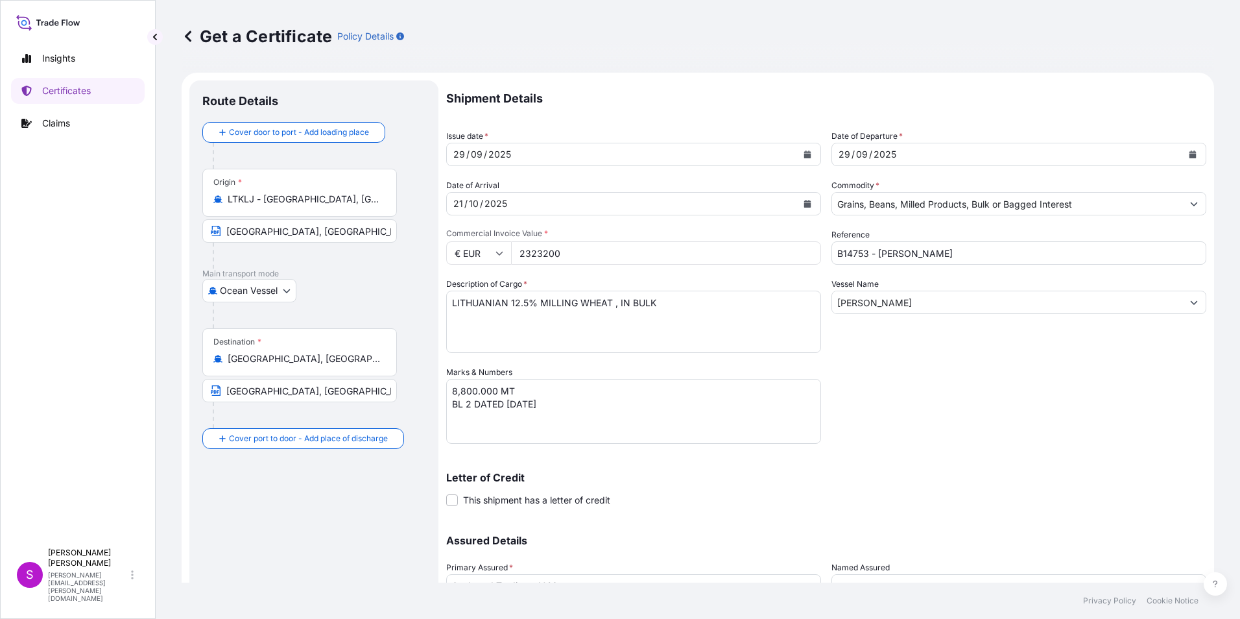
drag, startPoint x: 572, startPoint y: 253, endPoint x: 528, endPoint y: 240, distance: 45.3
click at [528, 240] on div "Commercial Invoice Value * € EUR 2323200" at bounding box center [633, 246] width 375 height 36
click at [574, 252] on input "2323200" at bounding box center [666, 252] width 310 height 23
drag, startPoint x: 567, startPoint y: 250, endPoint x: 489, endPoint y: 246, distance: 78.6
click at [489, 246] on div "€ EUR 2323200" at bounding box center [633, 252] width 375 height 23
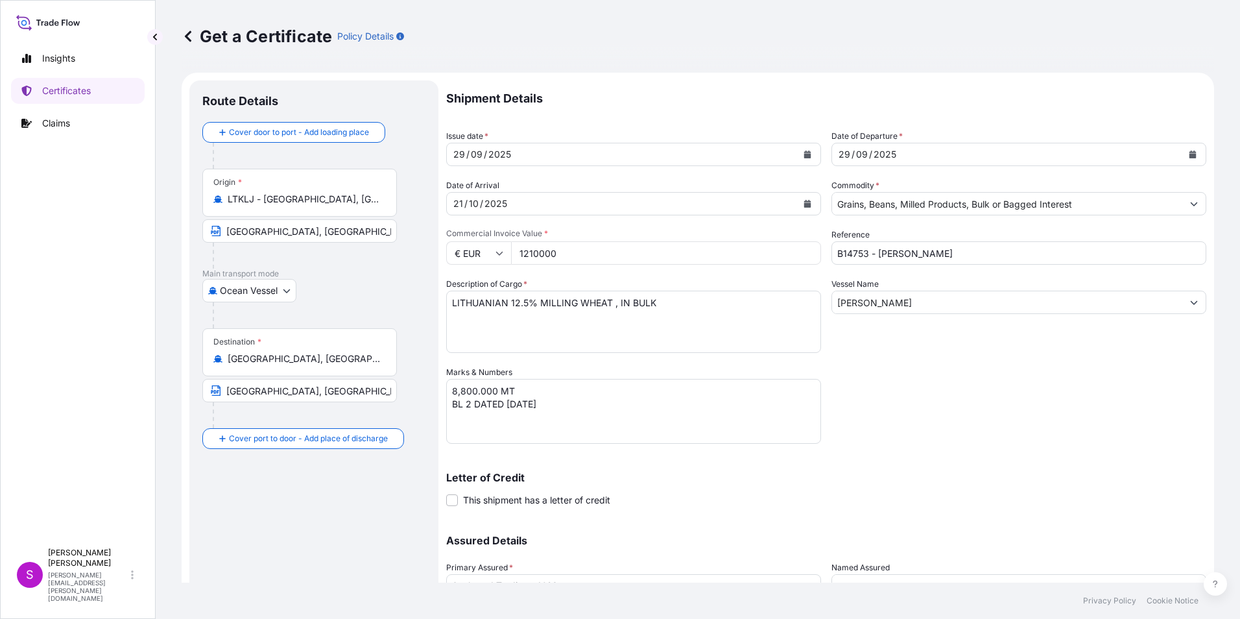
type input "1210000"
click at [528, 300] on textarea "LITHUANIAN 12.5% MILLING WHEAT , IN BULK" at bounding box center [633, 322] width 375 height 62
type textarea "LITHUANIAN 13% MILLING WHEAT , IN BULK"
click at [455, 392] on textarea "8,800.000 MT BL 2 DATED 29 SEPTEMBER 2025" at bounding box center [633, 411] width 375 height 65
click at [464, 388] on textarea "8,800.000 MT BL 2 DATED 29 SEPTEMBER 2025" at bounding box center [633, 411] width 375 height 65
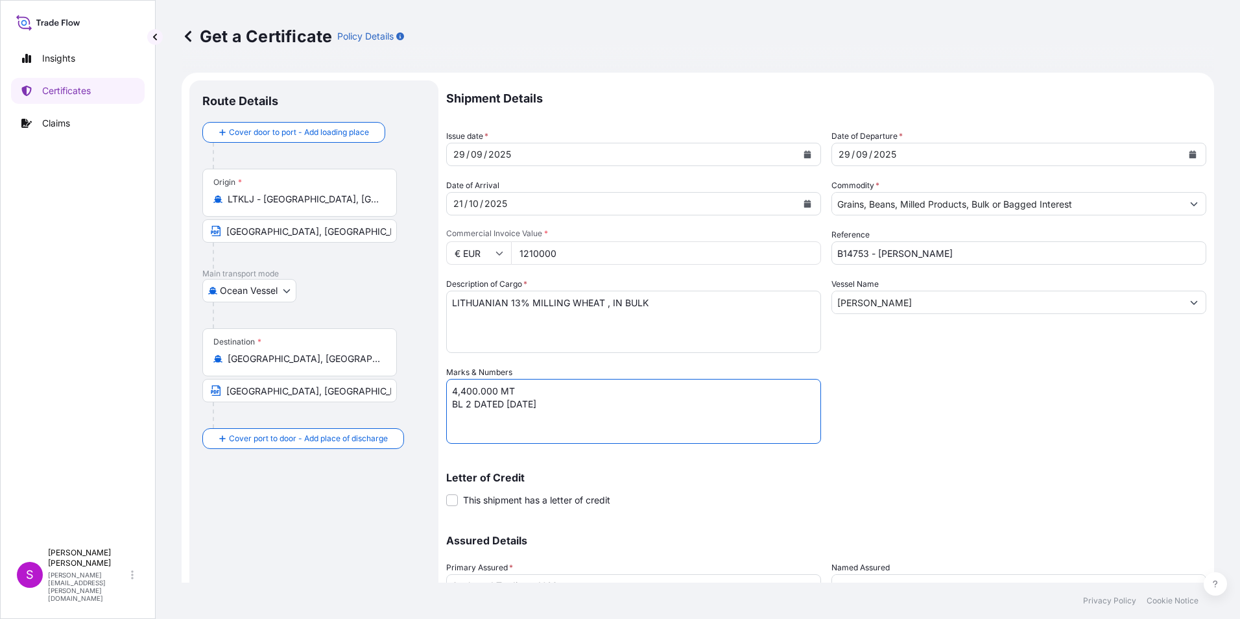
click at [469, 401] on textarea "8,800.000 MT BL 2 DATED 29 SEPTEMBER 2025" at bounding box center [633, 411] width 375 height 65
click at [514, 416] on textarea "8,800.000 MT BL 2 DATED 29 SEPTEMBER 2025" at bounding box center [633, 411] width 375 height 65
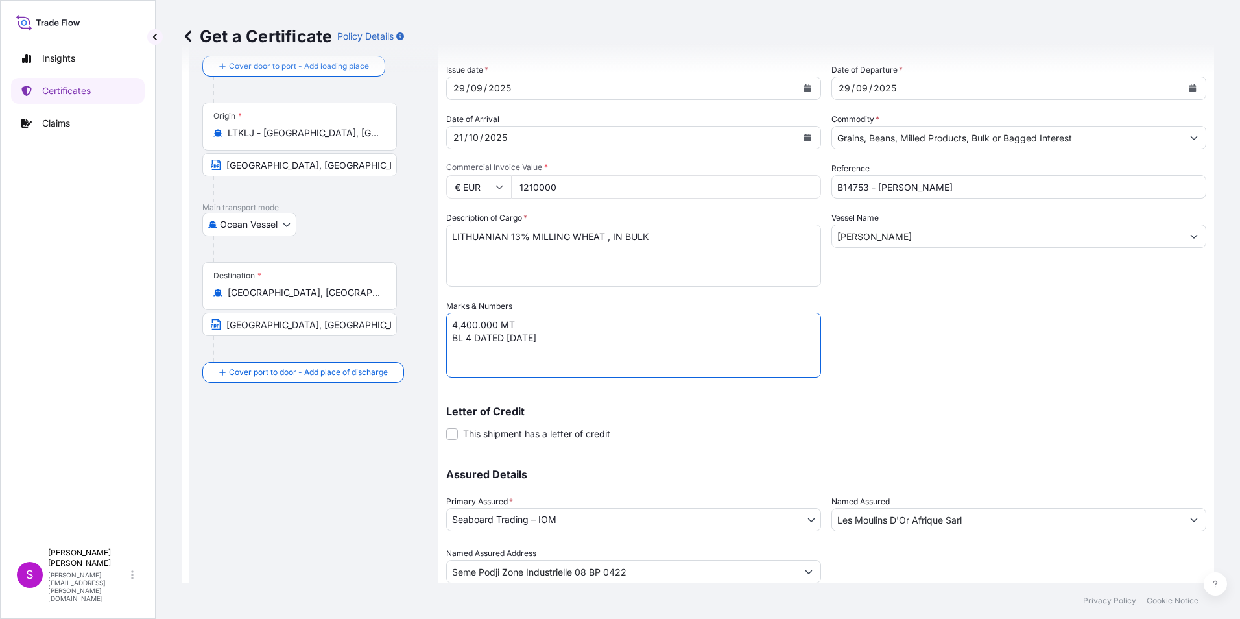
scroll to position [111, 0]
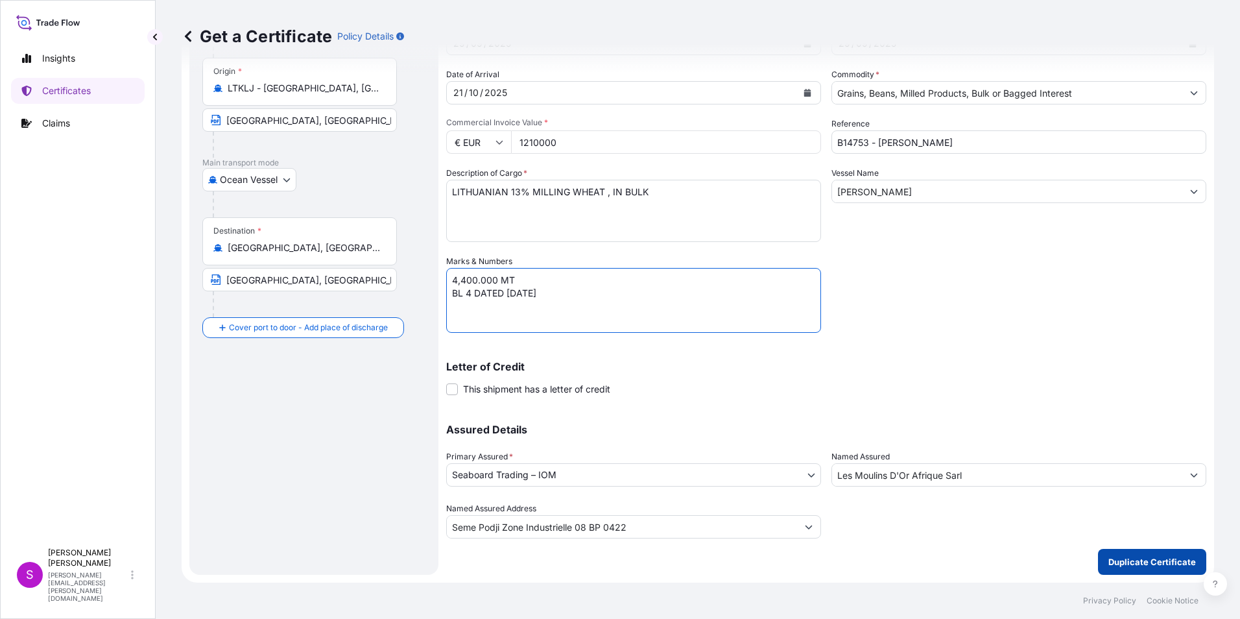
type textarea "4,400.000 MT BL 4 DATED 29 SEPTEMBER 2025"
click at [1135, 555] on p "Duplicate Certificate" at bounding box center [1152, 561] width 88 height 13
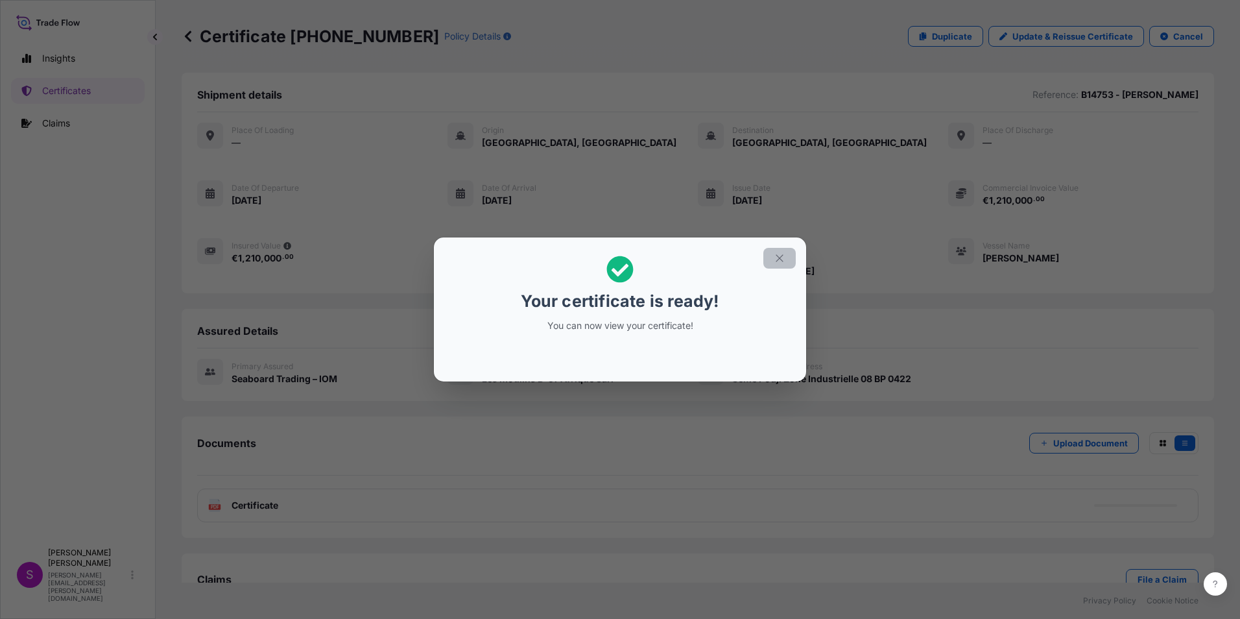
click at [780, 255] on icon "button" at bounding box center [780, 258] width 12 height 12
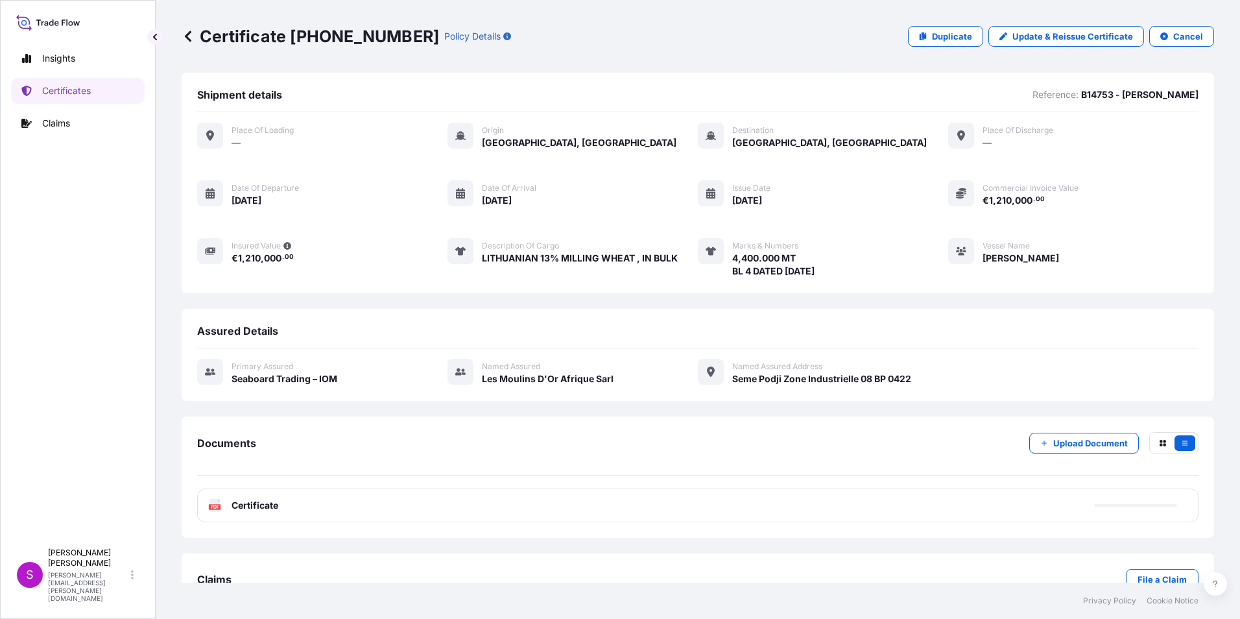
click at [335, 503] on div "PDF Certificate" at bounding box center [697, 505] width 1001 height 34
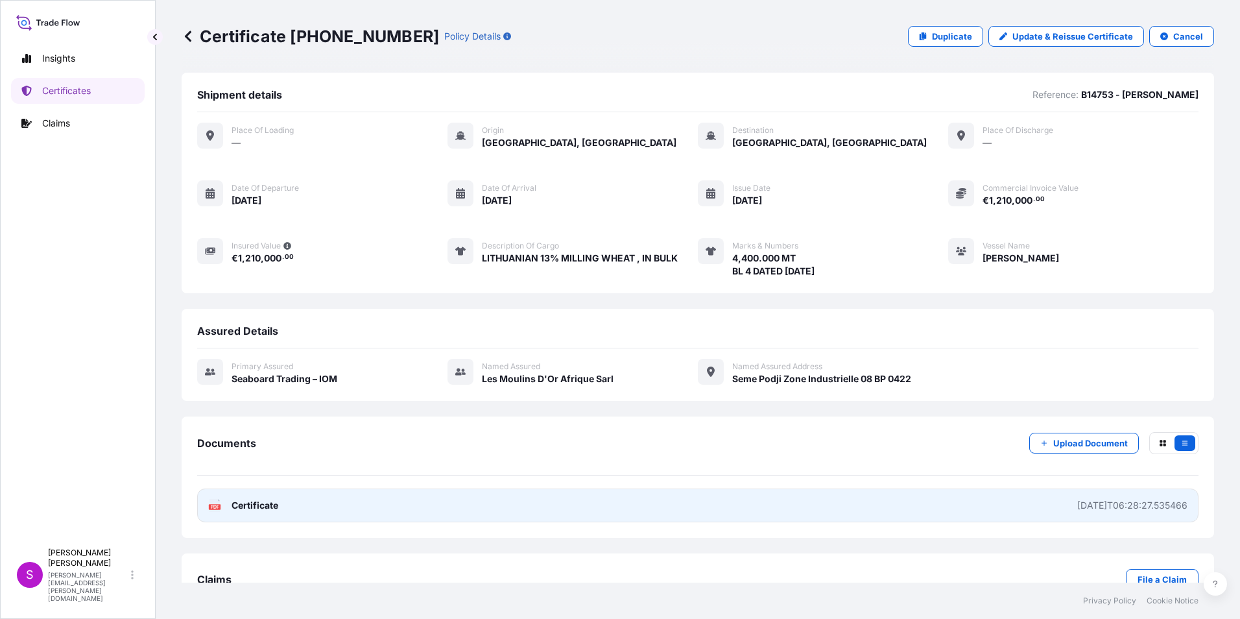
click at [417, 500] on link "PDF Certificate 2025-10-02T06:28:27.535466" at bounding box center [697, 505] width 1001 height 34
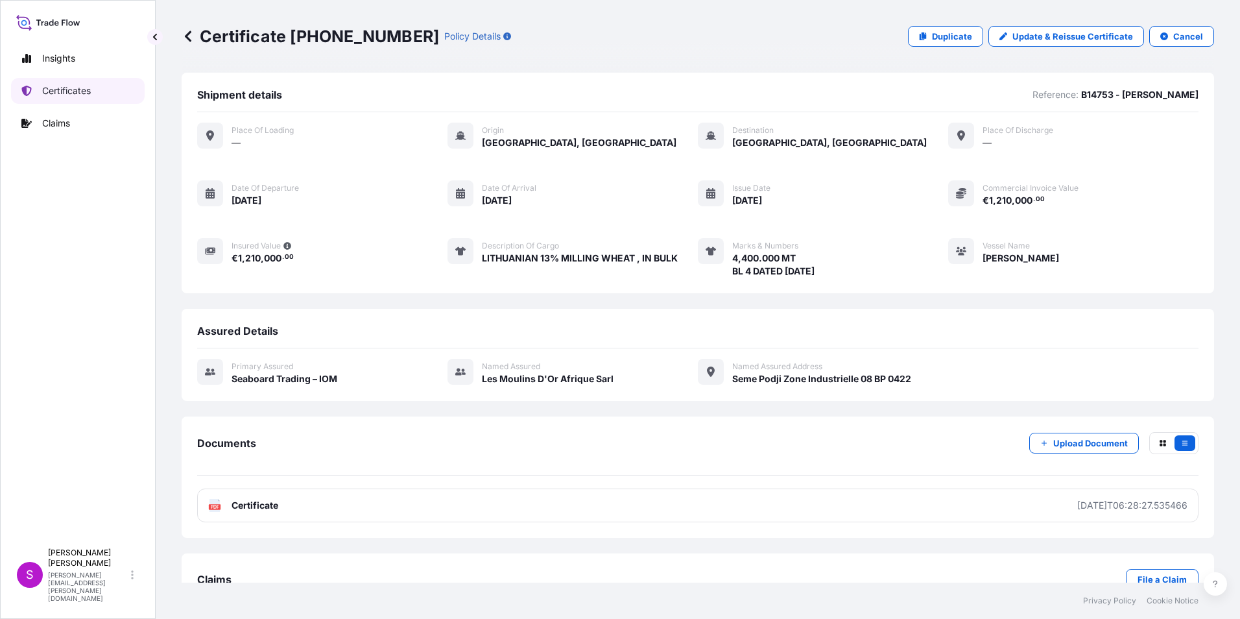
click at [73, 90] on p "Certificates" at bounding box center [66, 90] width 49 height 13
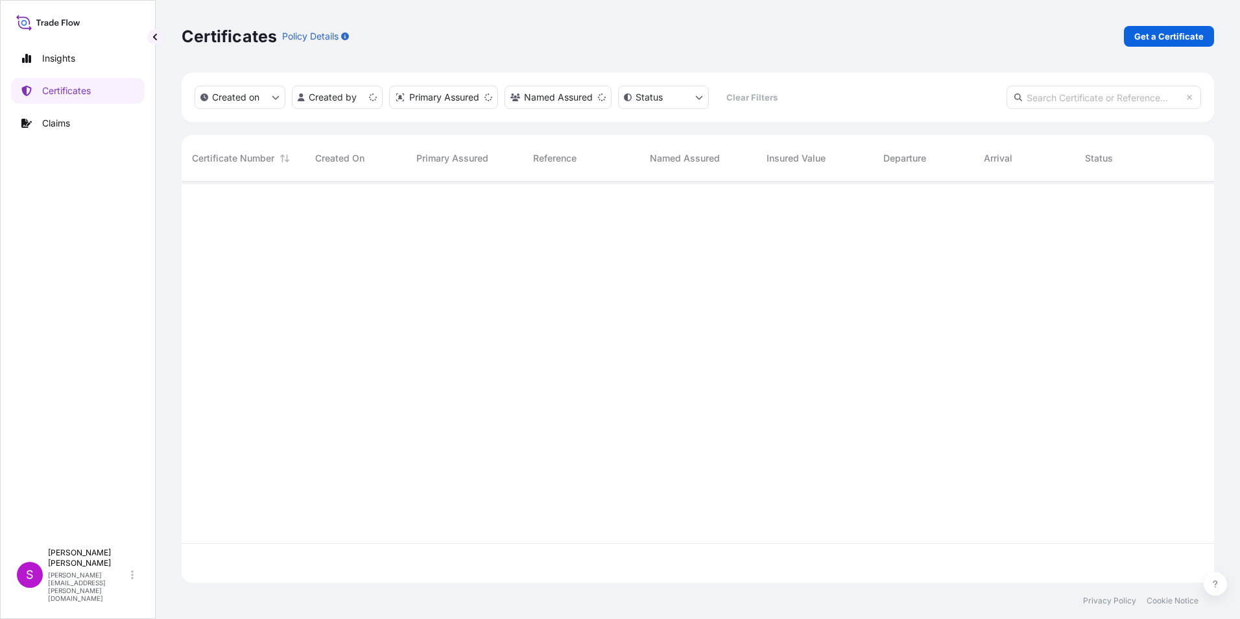
scroll to position [398, 1023]
click at [552, 92] on html "Insights Certificates Claims S Sandy Rundle sandy.rundle@seaboardtrade.com Cert…" at bounding box center [620, 309] width 1240 height 619
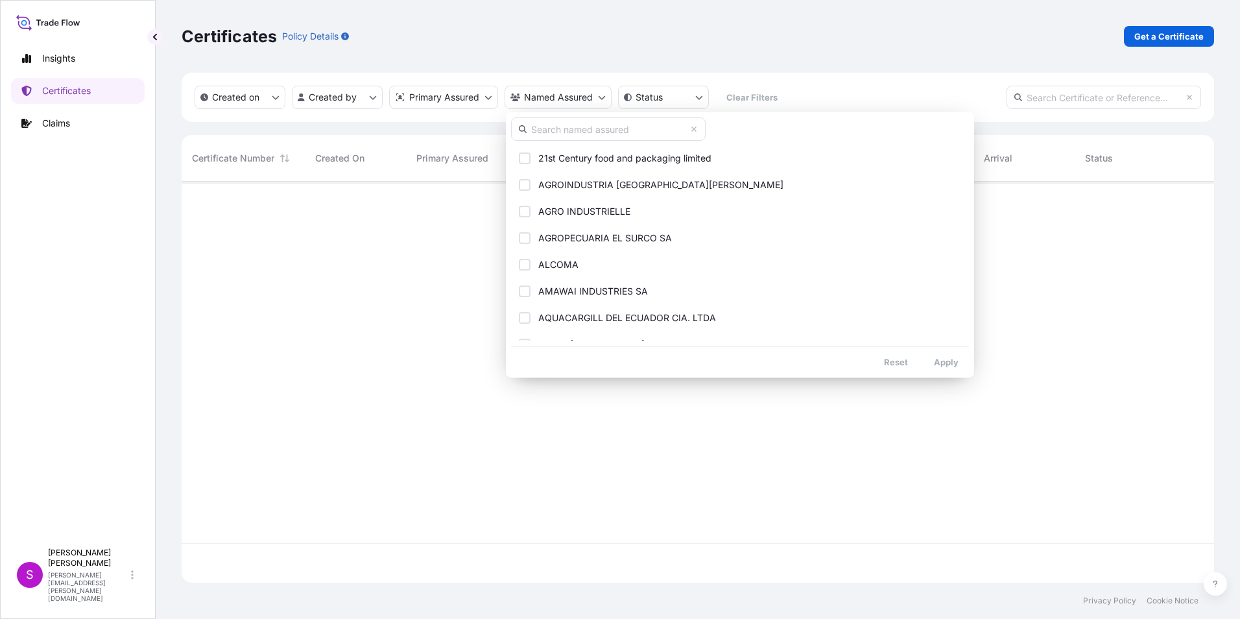
click at [560, 134] on input "text" at bounding box center [608, 128] width 195 height 23
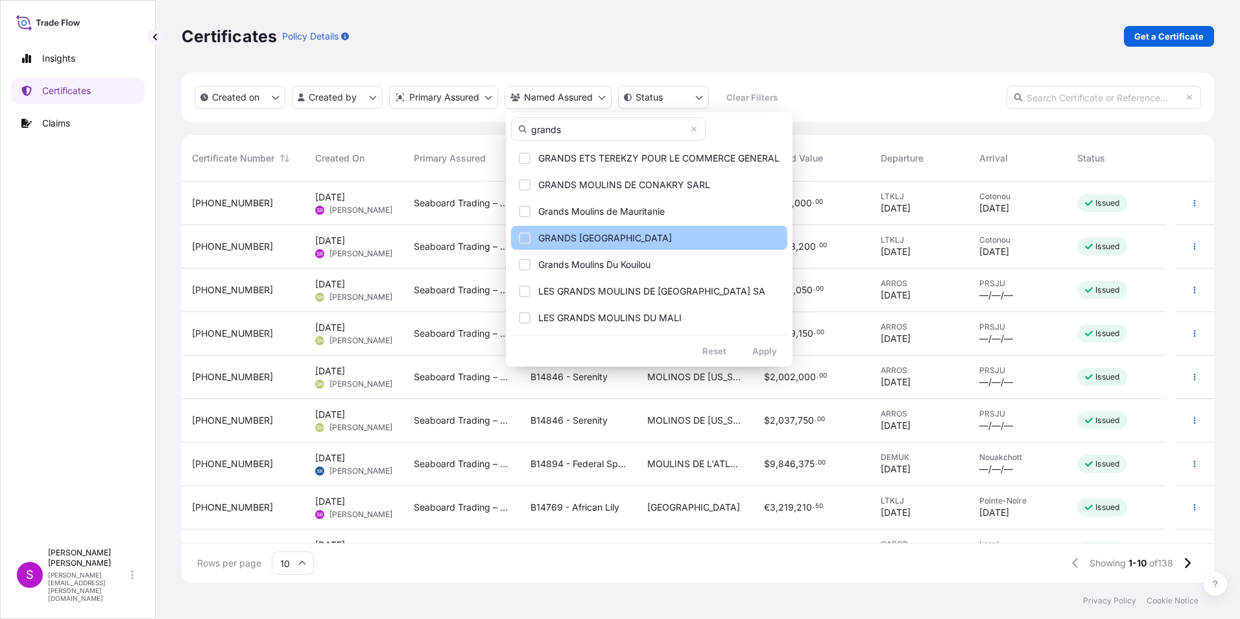
type input "grands"
click at [617, 237] on span "GRANDS MOULINS DU CONGO" at bounding box center [605, 237] width 134 height 13
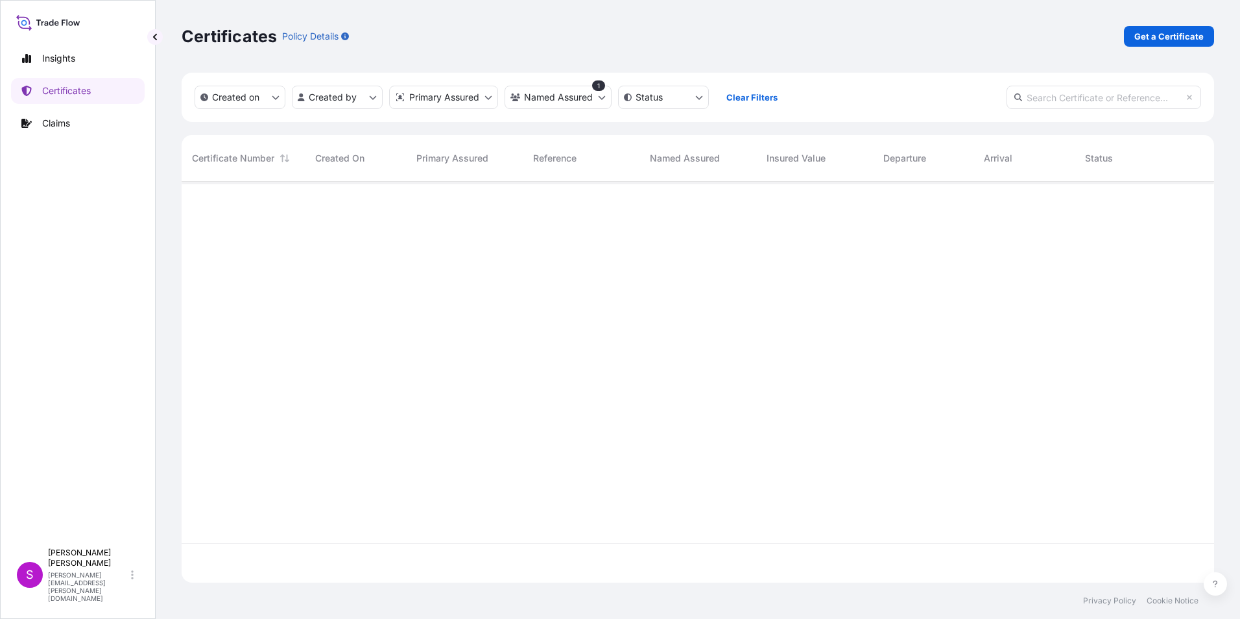
scroll to position [438, 1023]
click at [549, 94] on html "Insights Certificates Claims S Sandy Rundle sandy.rundle@seaboardtrade.com Cert…" at bounding box center [620, 309] width 1240 height 619
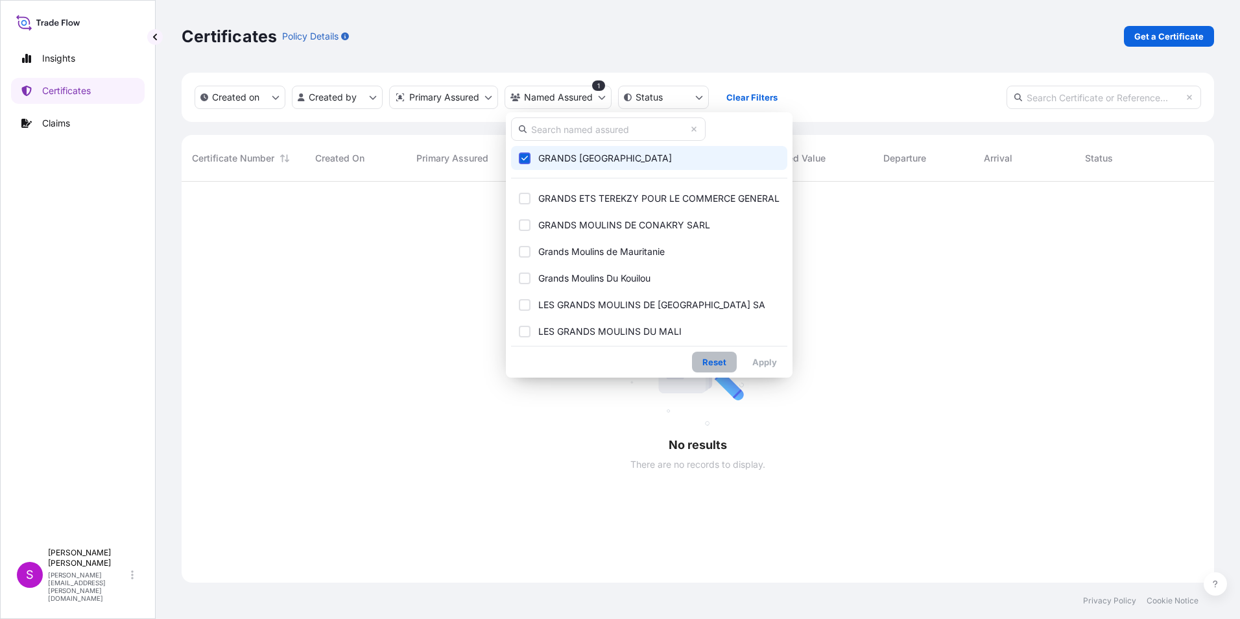
scroll to position [398, 1023]
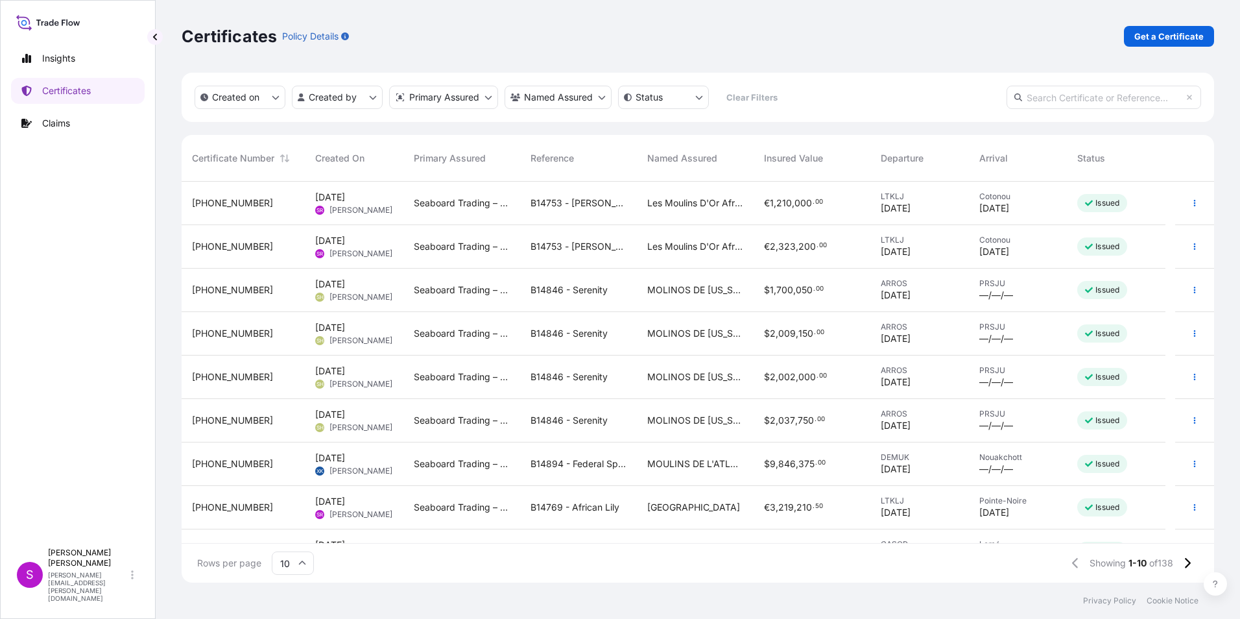
click at [345, 503] on span "19 Sep 2025" at bounding box center [330, 501] width 30 height 13
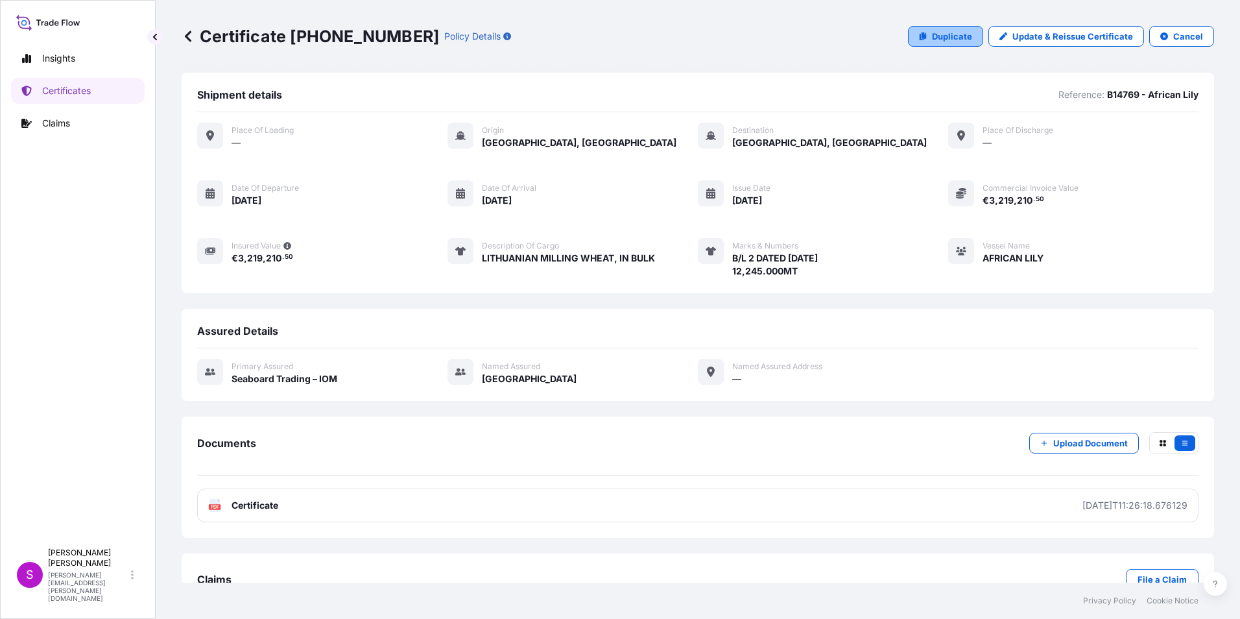
click at [945, 36] on p "Duplicate" at bounding box center [952, 36] width 40 height 13
select select "Ocean Vessel"
select select "31640"
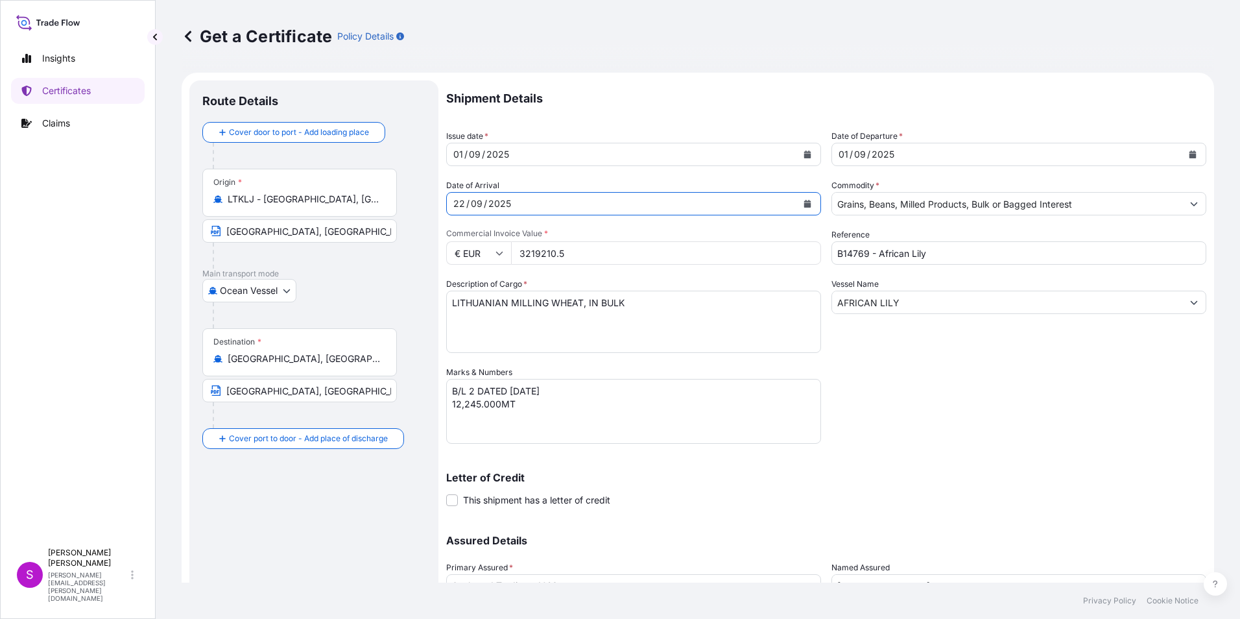
click at [804, 201] on icon "Calendar" at bounding box center [807, 204] width 7 height 8
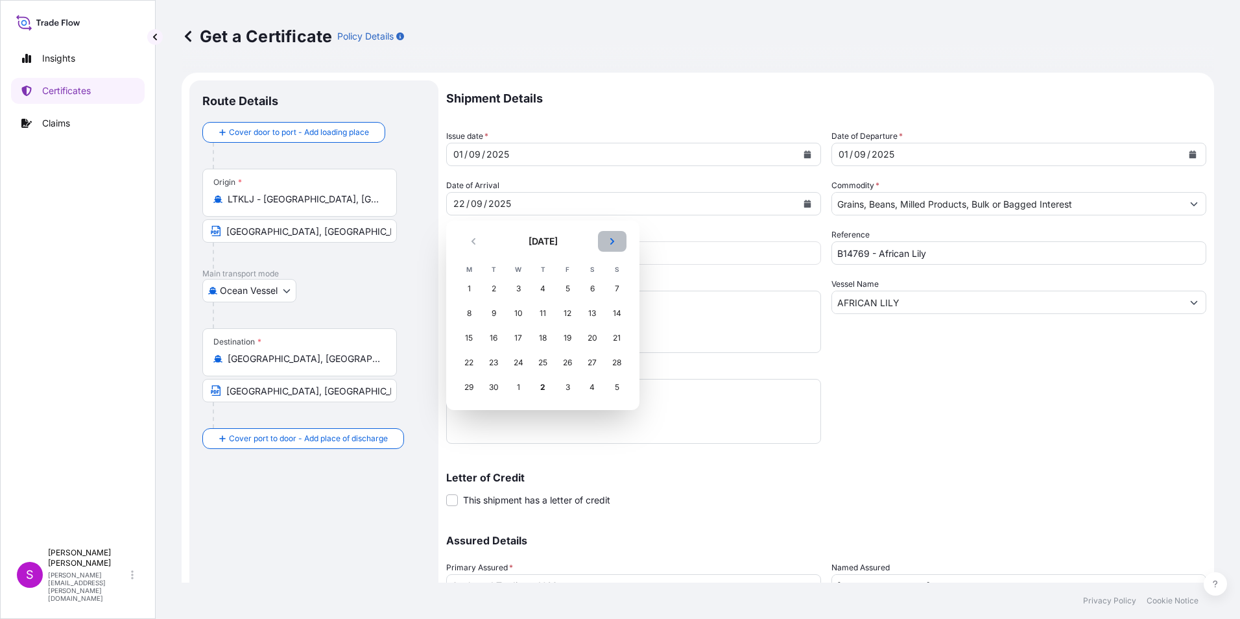
click at [613, 239] on icon "Next" at bounding box center [612, 241] width 8 height 8
click at [538, 388] on div "30" at bounding box center [542, 386] width 23 height 23
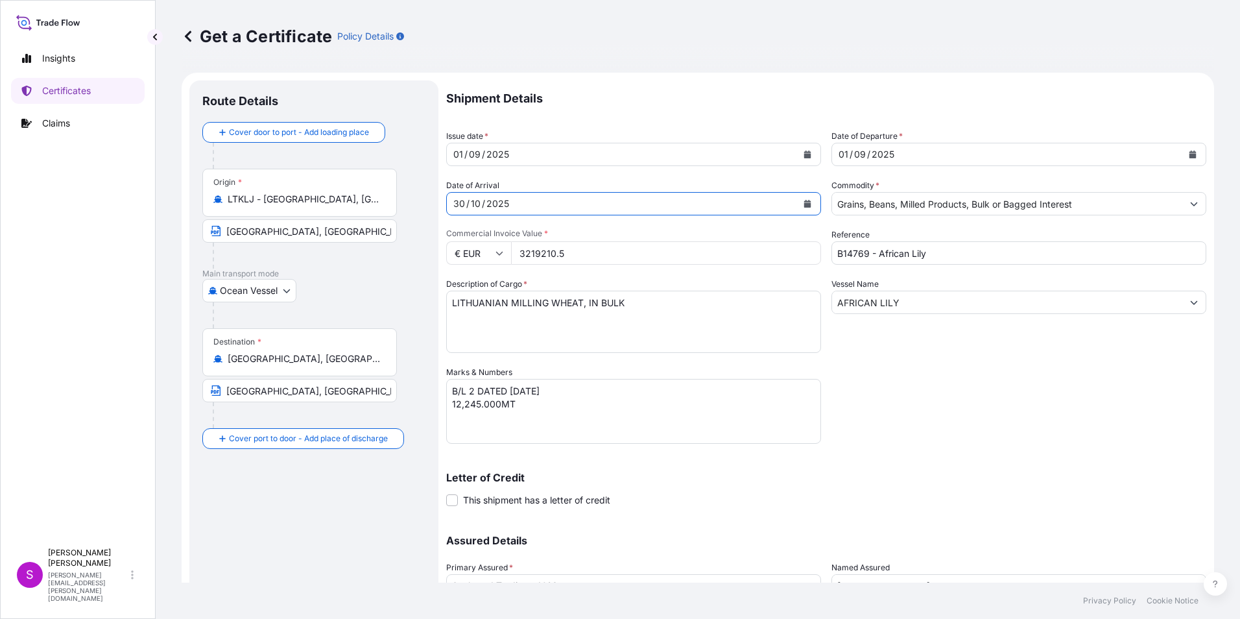
click at [804, 156] on icon "Calendar" at bounding box center [807, 154] width 7 height 8
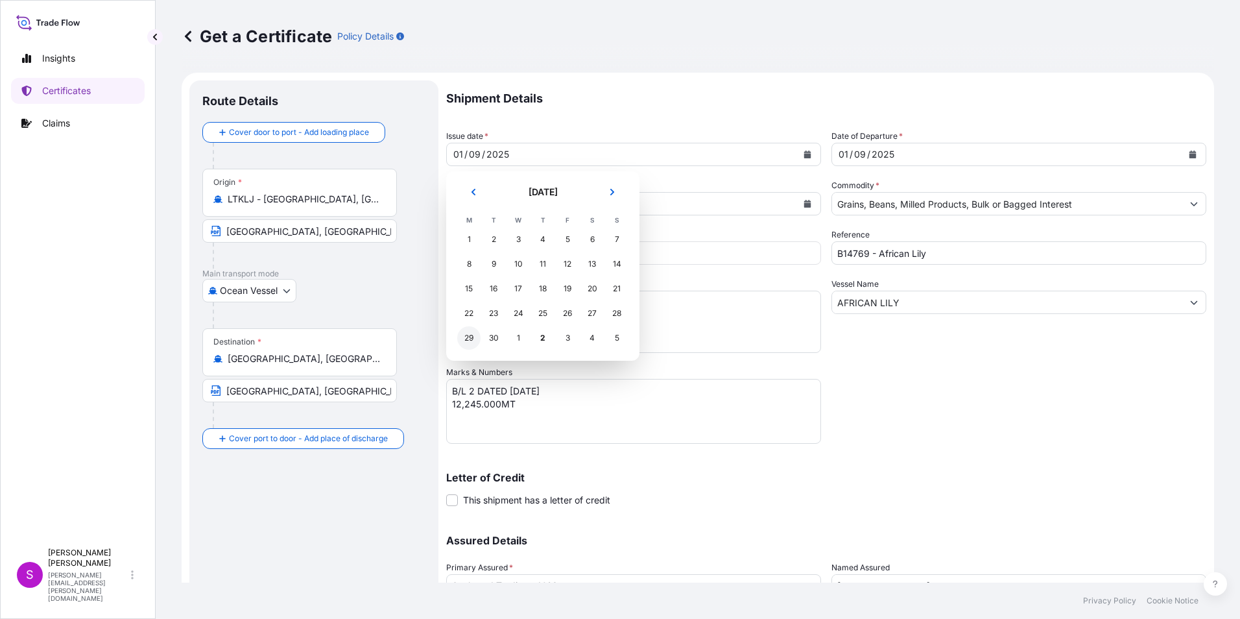
click at [466, 333] on div "29" at bounding box center [468, 337] width 23 height 23
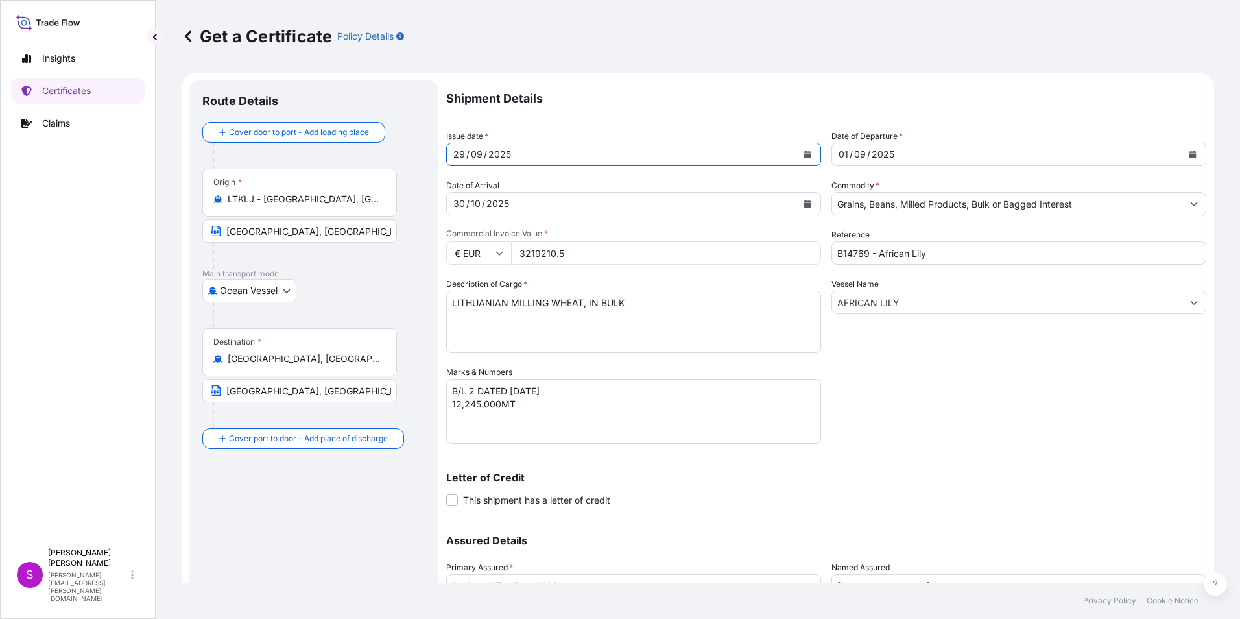
click at [1189, 150] on icon "Calendar" at bounding box center [1193, 154] width 8 height 8
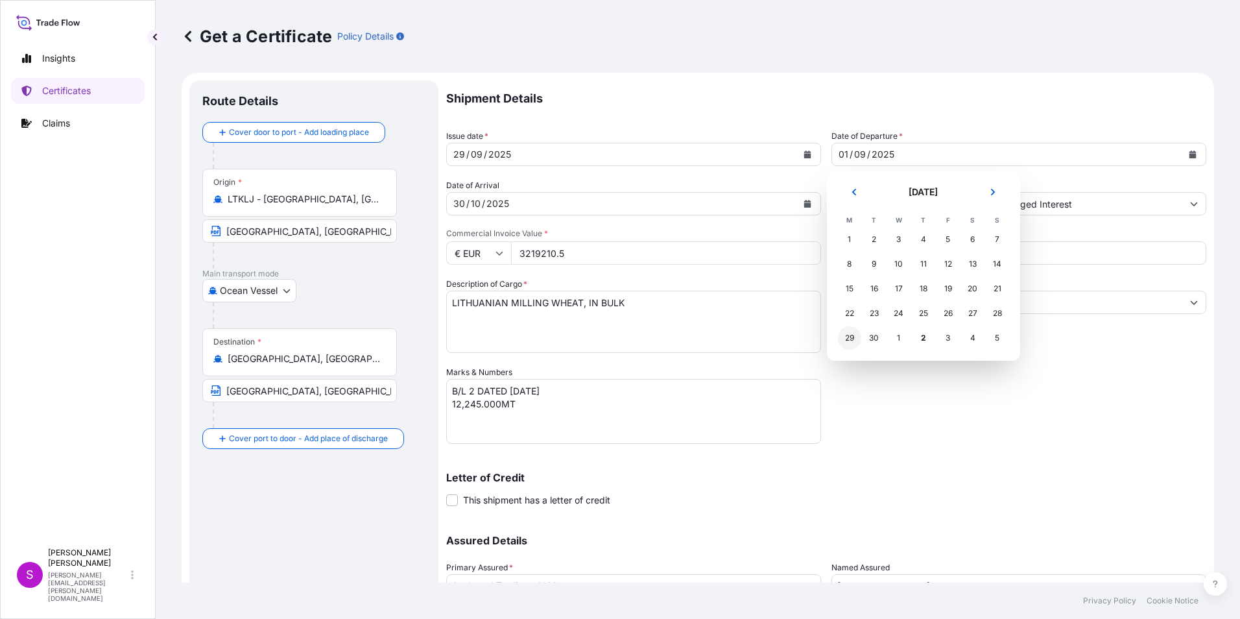
click at [847, 340] on div "29" at bounding box center [849, 337] width 23 height 23
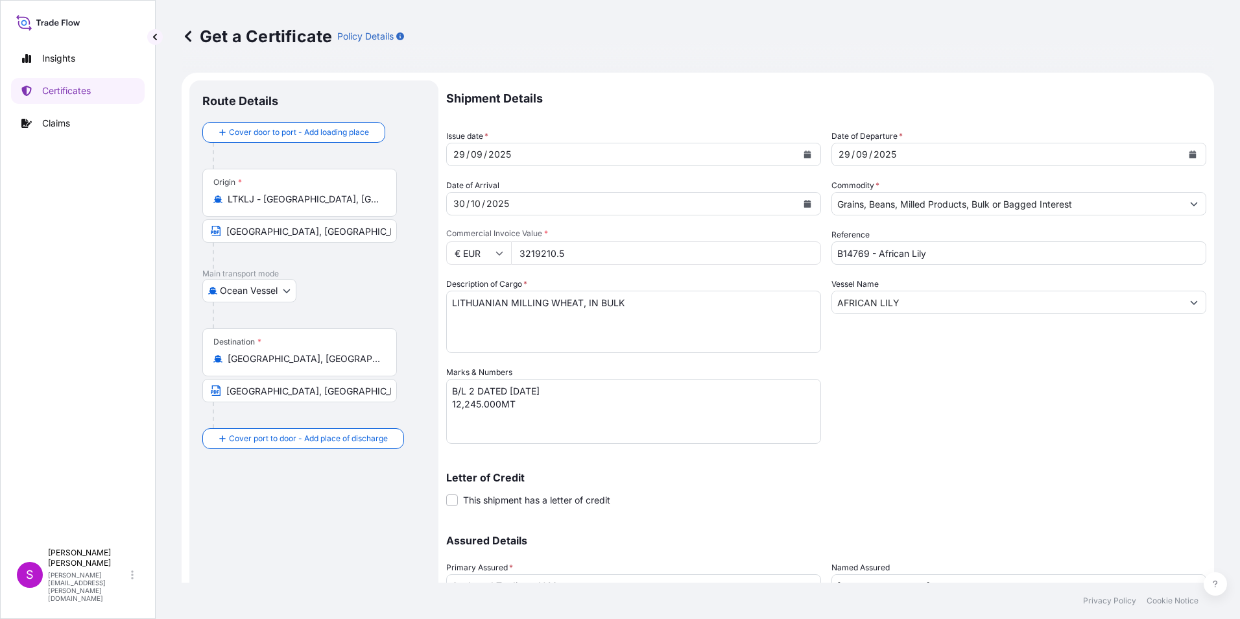
drag, startPoint x: 587, startPoint y: 254, endPoint x: 476, endPoint y: 252, distance: 110.9
click at [514, 251] on input "3219210.5" at bounding box center [666, 252] width 310 height 23
type input "3114540"
drag, startPoint x: 927, startPoint y: 257, endPoint x: 956, endPoint y: 255, distance: 29.3
click at [927, 257] on input "B14769 - African Lily" at bounding box center [1018, 252] width 375 height 23
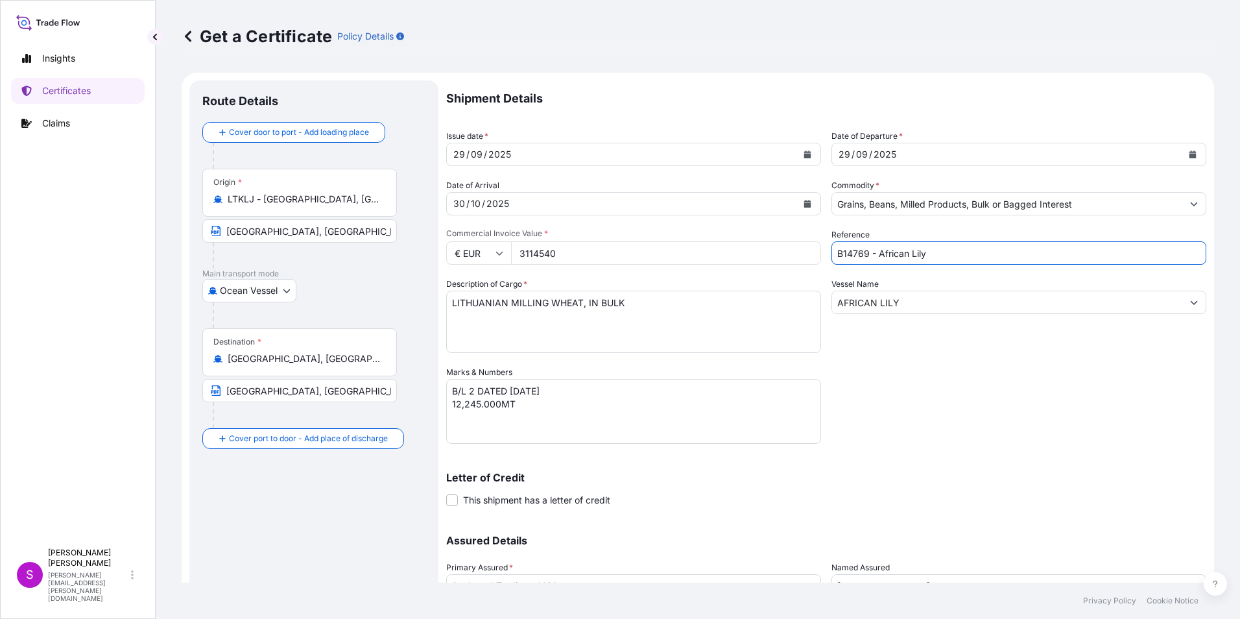
drag, startPoint x: 827, startPoint y: 241, endPoint x: 736, endPoint y: 241, distance: 91.4
click at [739, 240] on div "Shipment Details Issue date * 29 / 09 / 2025 Date of Departure * 29 / 09 / 2025…" at bounding box center [826, 364] width 760 height 569
type input "b"
drag, startPoint x: 911, startPoint y: 250, endPoint x: 912, endPoint y: 258, distance: 7.8
click at [911, 250] on input "B14753" at bounding box center [1018, 252] width 375 height 23
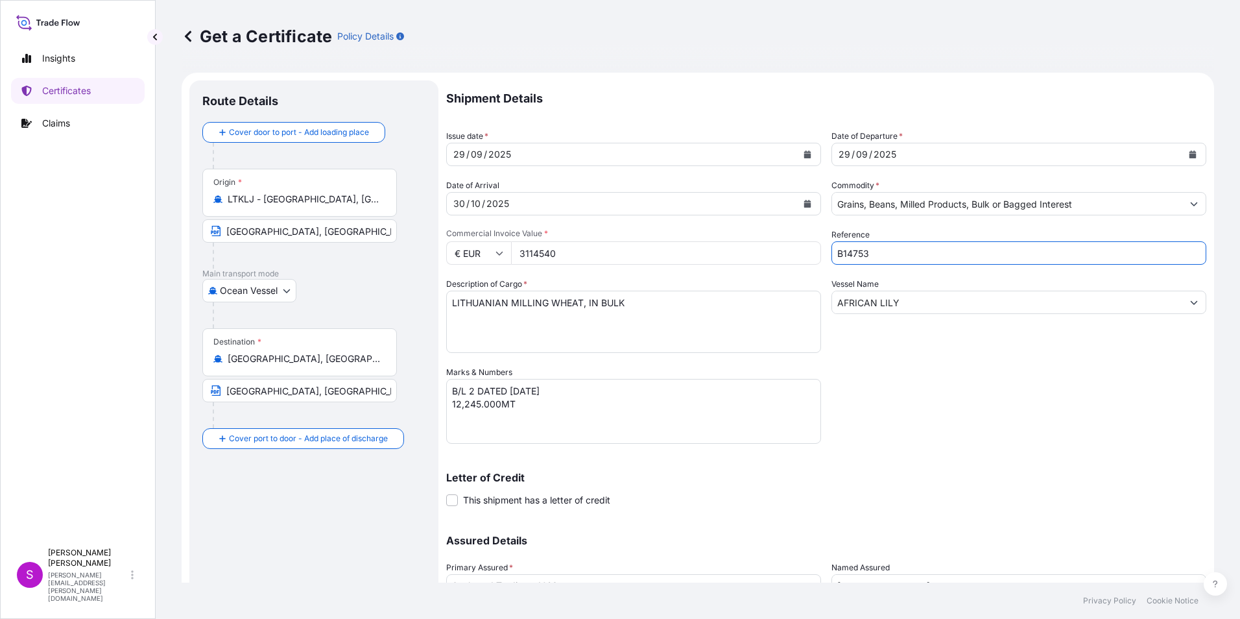
type input "B14753 - AGHIA MARINA"
click at [911, 305] on input "AFRICAN LILY" at bounding box center [1007, 302] width 350 height 23
drag, startPoint x: 734, startPoint y: 289, endPoint x: 680, endPoint y: 283, distance: 54.8
click at [689, 283] on div "Shipment Details Issue date * 29 / 09 / 2025 Date of Departure * 29 / 09 / 2025…" at bounding box center [826, 364] width 760 height 569
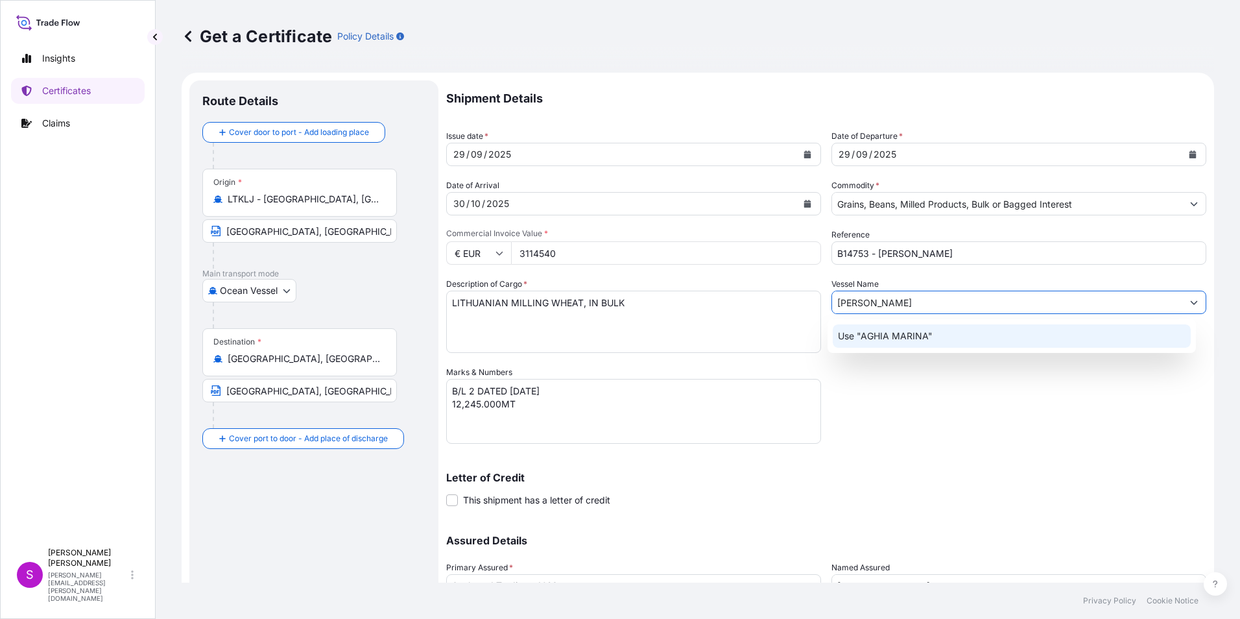
click at [887, 342] on p "Use "AGHIA MARINA"" at bounding box center [885, 335] width 95 height 13
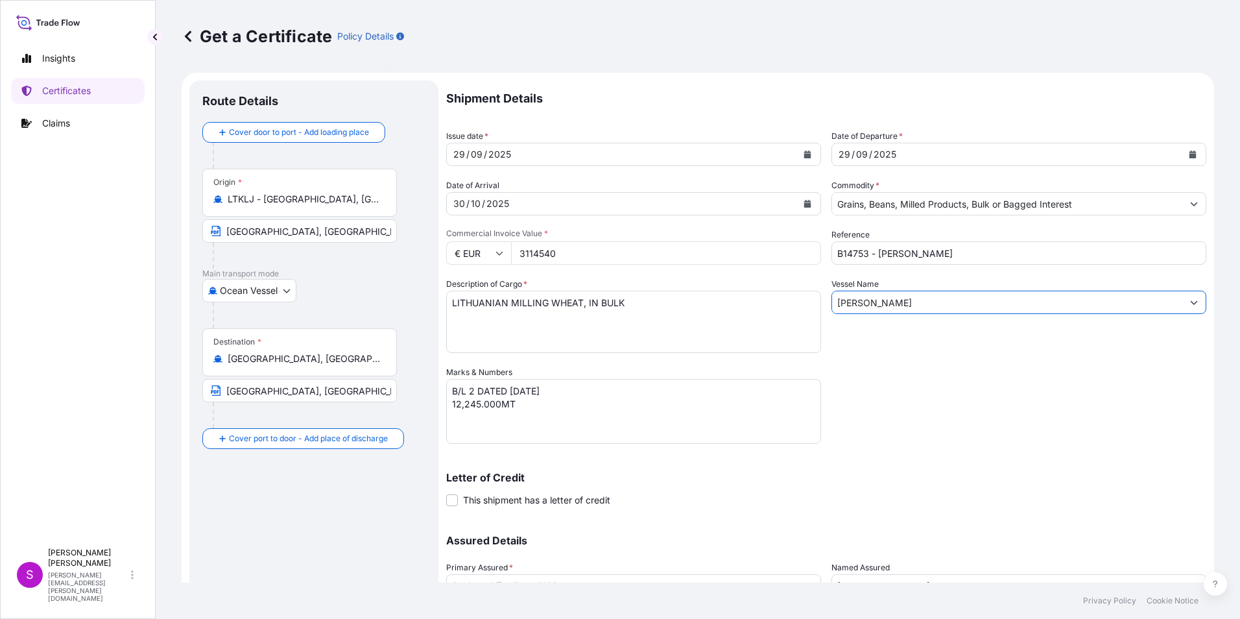
type input "AGHIA MARINA"
click at [473, 389] on textarea "B/L 2 DATED 01 SEPTEMBER 2025 12,245.000MT" at bounding box center [633, 411] width 375 height 65
click at [519, 392] on textarea "B/L 2 DATED 01 SEPTEMBER 2025 12,245.000MT" at bounding box center [633, 411] width 375 height 65
click at [452, 405] on textarea "B/L 2 DATED 01 SEPTEMBER 2025 12,245.000MT" at bounding box center [633, 411] width 375 height 65
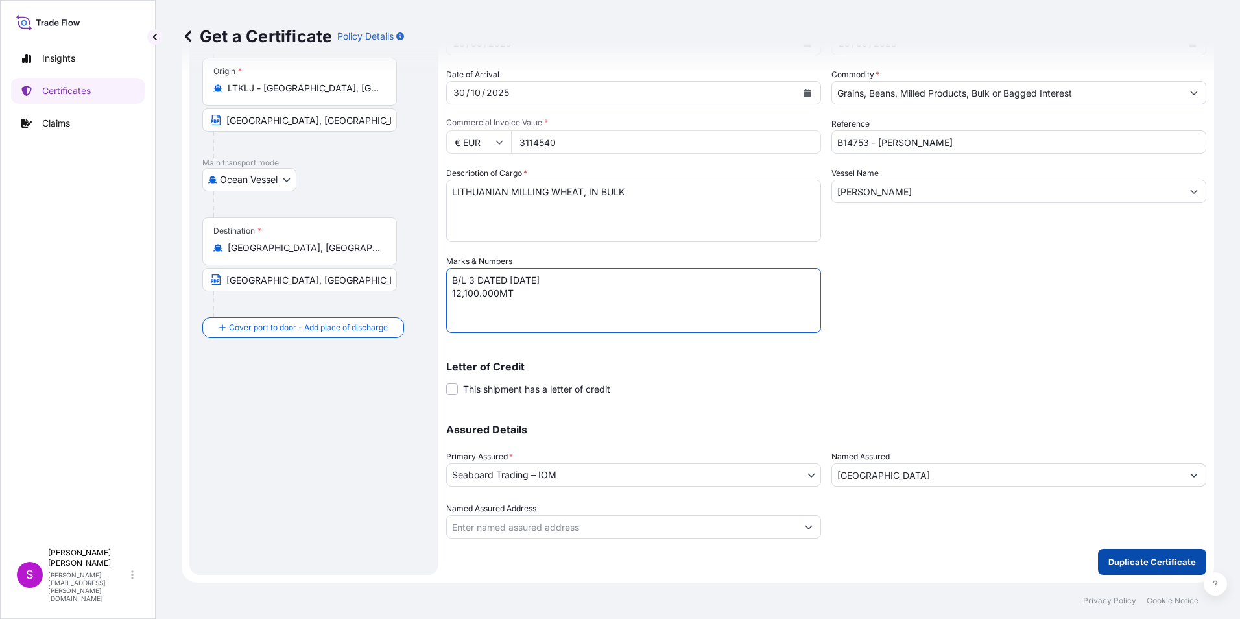
type textarea "B/L 3 DATED 29 SEPTEMBER 2025 12,100.000MT"
click at [1116, 550] on button "Duplicate Certificate" at bounding box center [1152, 562] width 108 height 26
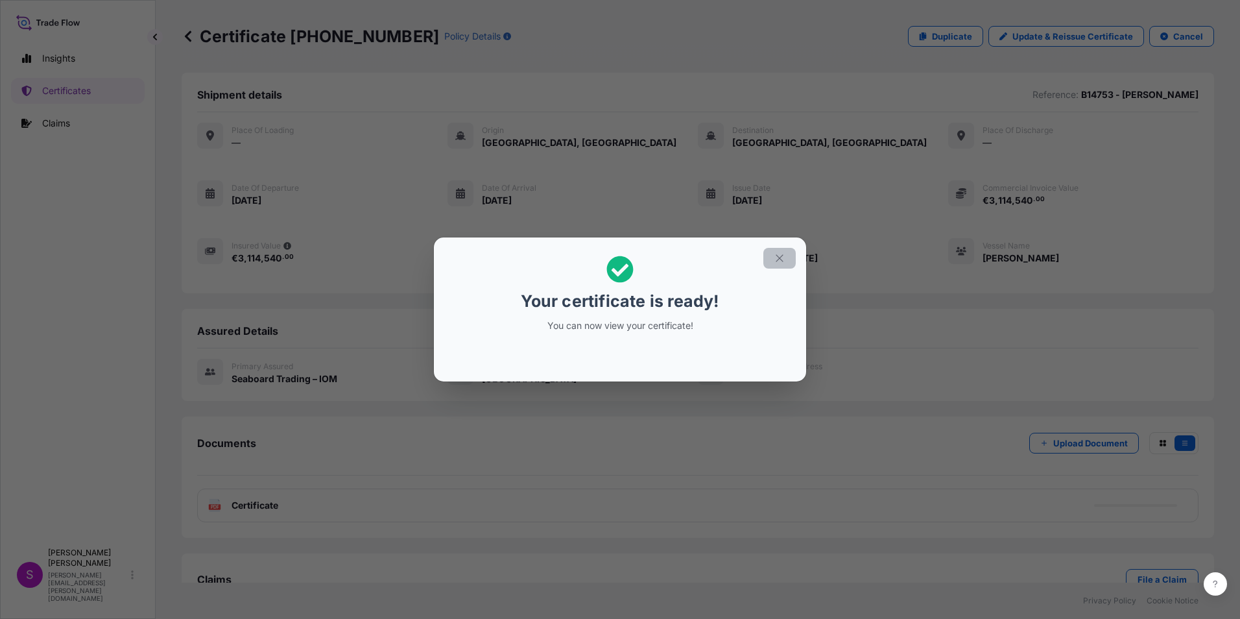
click at [777, 257] on icon "button" at bounding box center [780, 258] width 12 height 12
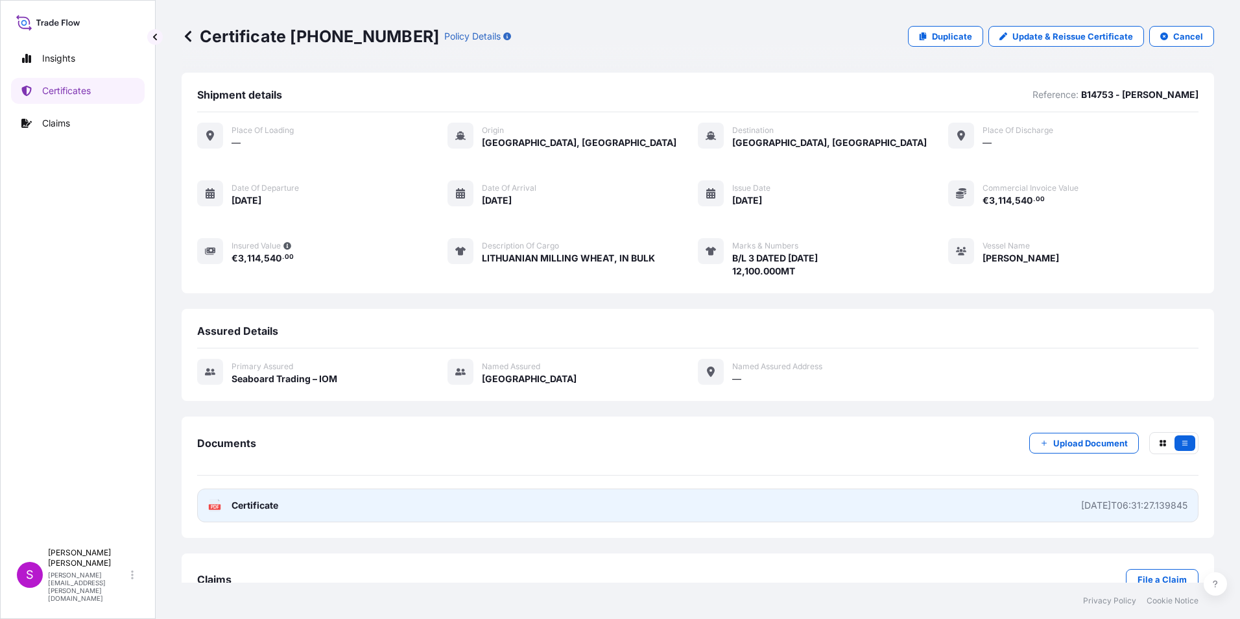
click at [322, 504] on link "PDF Certificate 2025-10-02T06:31:27.139845" at bounding box center [697, 505] width 1001 height 34
